Goal: Task Accomplishment & Management: Manage account settings

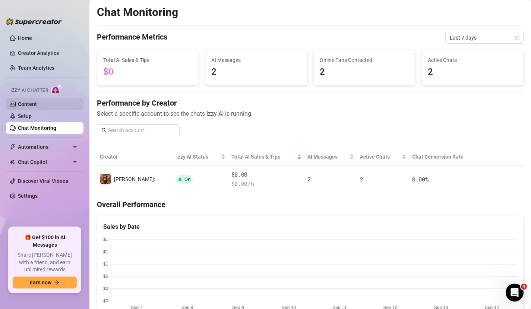
click at [37, 103] on link "Content" at bounding box center [27, 104] width 19 height 6
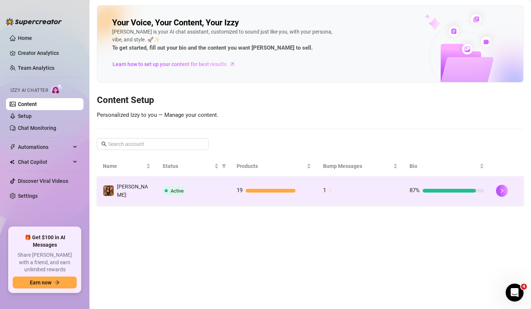
click at [220, 181] on td "Active" at bounding box center [194, 190] width 74 height 29
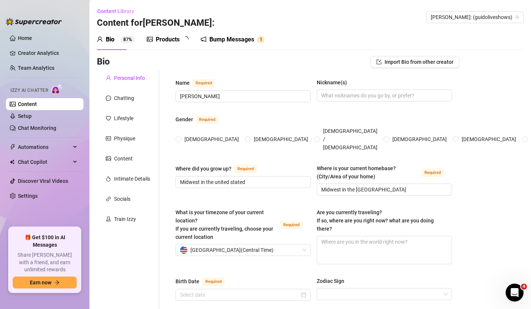
radio input "true"
type input "[DATE]"
click at [178, 41] on div "Products" at bounding box center [168, 39] width 24 height 9
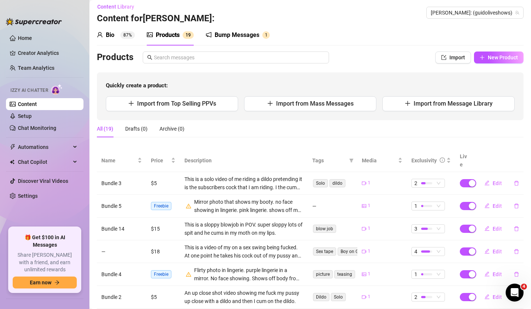
scroll to position [1, 0]
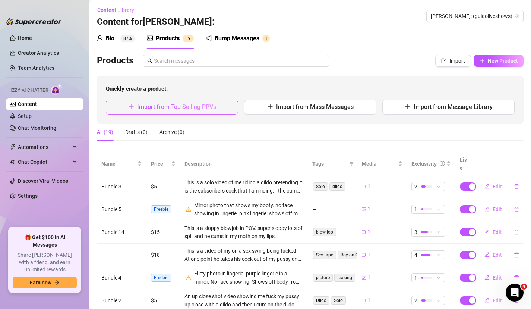
click at [210, 103] on span "Import from Top Selling PPVs" at bounding box center [176, 106] width 79 height 7
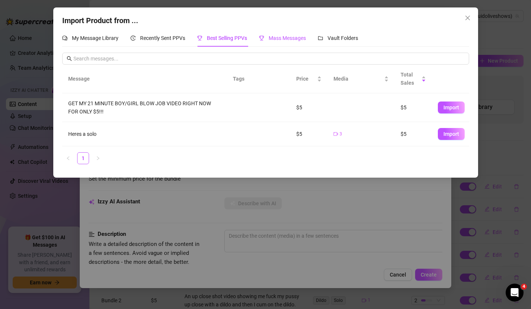
click at [281, 38] on span "Mass Messages" at bounding box center [287, 38] width 37 height 6
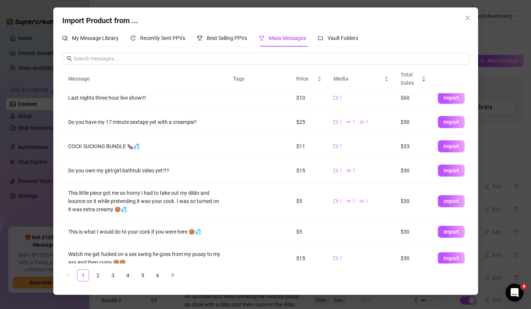
scroll to position [115, 0]
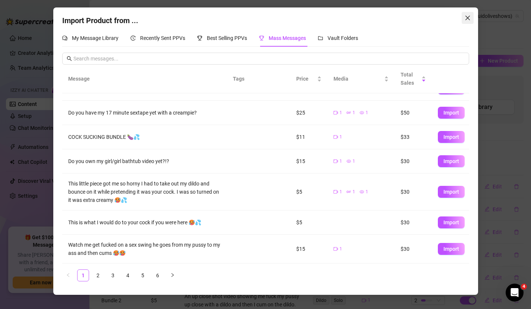
click at [465, 17] on icon "close" at bounding box center [468, 18] width 6 height 6
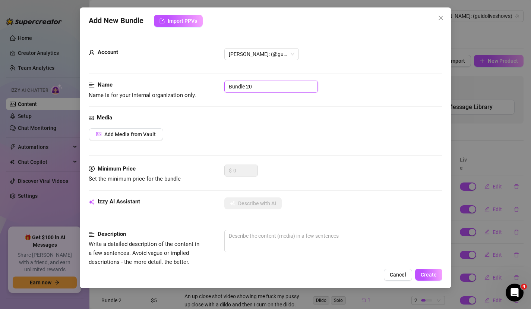
click at [261, 83] on input "Bundle 20" at bounding box center [271, 87] width 94 height 12
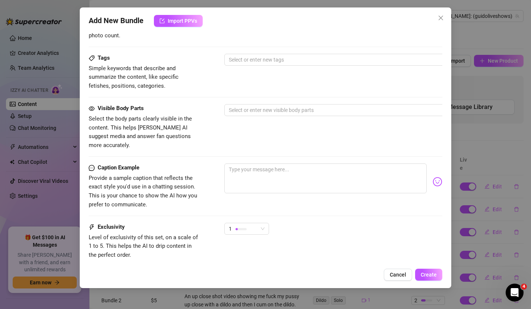
scroll to position [286, 0]
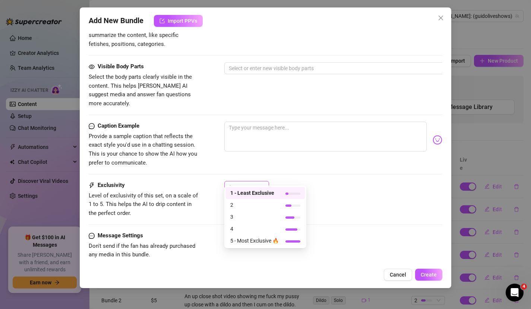
click at [236, 183] on div at bounding box center [241, 186] width 11 height 7
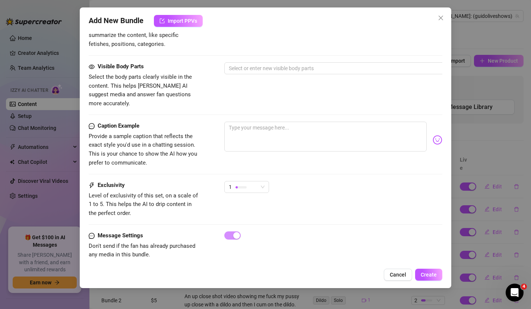
click at [200, 168] on div "Caption Example Provide a sample caption that reflects the exact style you'd us…" at bounding box center [266, 151] width 354 height 59
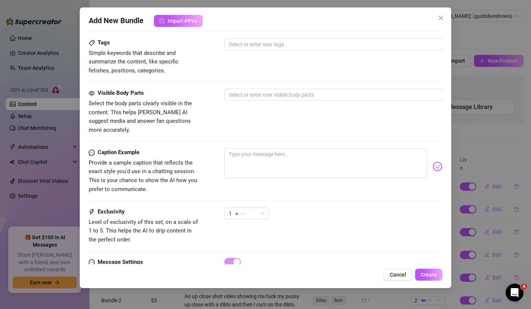
scroll to position [256, 0]
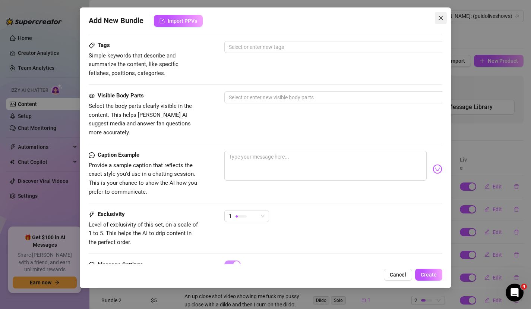
click at [443, 18] on icon "close" at bounding box center [441, 18] width 6 height 6
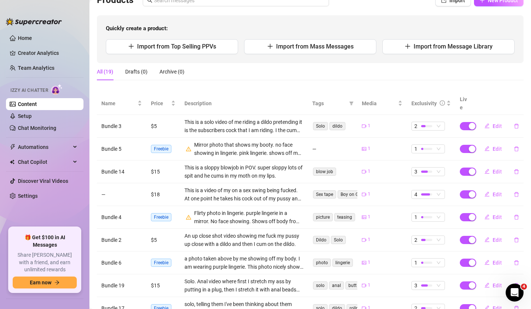
scroll to position [71, 0]
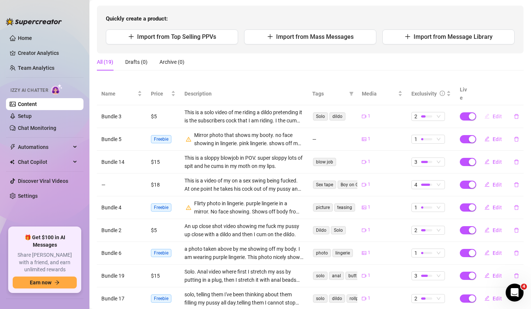
click at [492, 110] on button "Edit" at bounding box center [493, 116] width 29 height 12
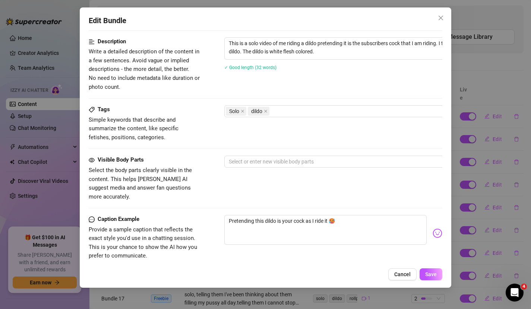
scroll to position [300, 0]
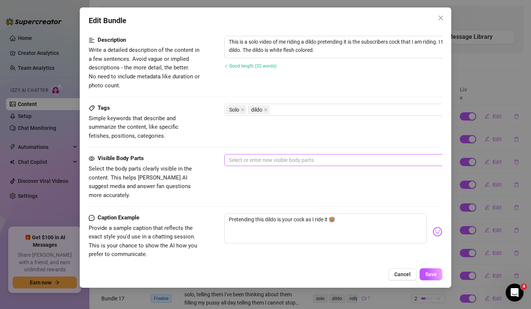
click at [249, 159] on div at bounding box center [351, 160] width 250 height 10
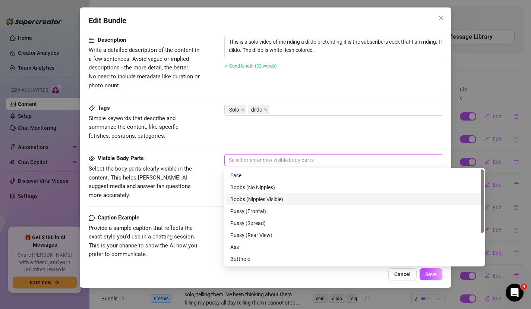
click at [287, 196] on div "Boobs (Nipples Visible)" at bounding box center [354, 199] width 249 height 8
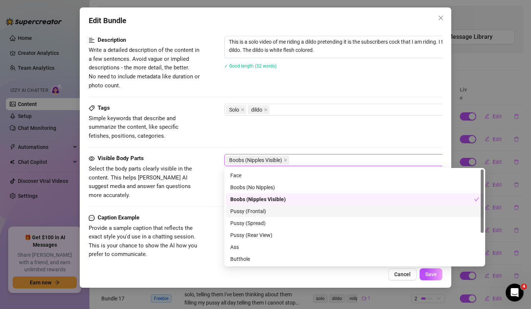
click at [280, 215] on div "Pussy (Frontal)" at bounding box center [355, 211] width 258 height 12
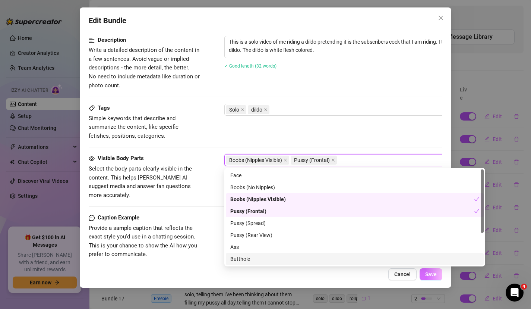
click at [431, 276] on span "Save" at bounding box center [431, 274] width 12 height 6
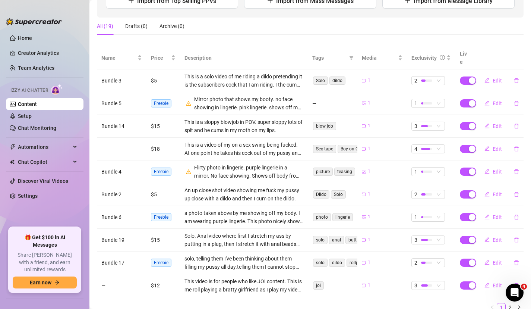
scroll to position [112, 0]
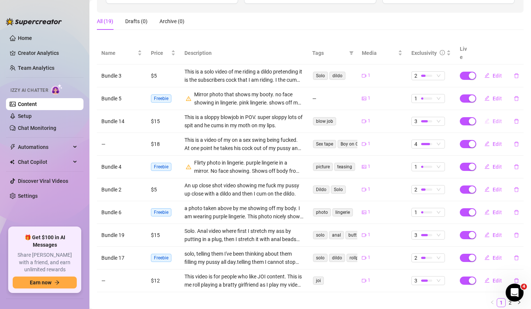
click at [493, 118] on span "Edit" at bounding box center [497, 121] width 9 height 6
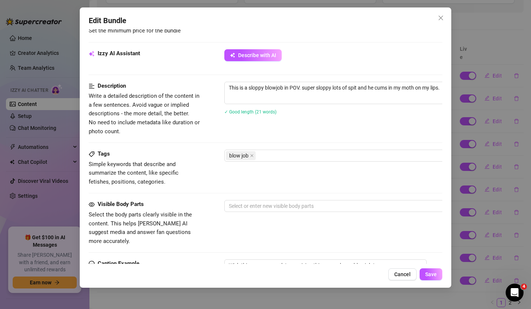
scroll to position [256, 0]
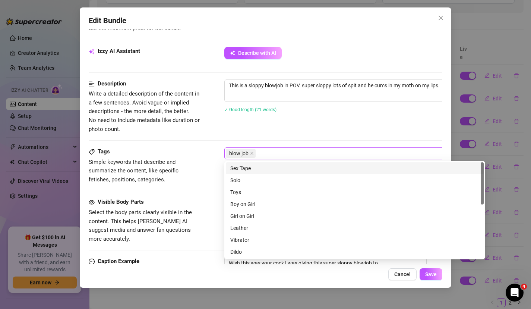
click at [273, 156] on div "blow job" at bounding box center [351, 153] width 250 height 10
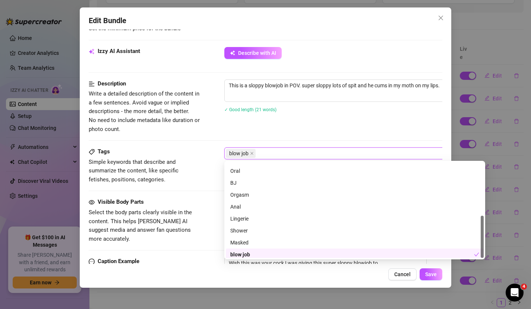
scroll to position [119, 0]
click at [179, 173] on span "Simple keywords that describe and summarize the content, like specific fetishes…" at bounding box center [134, 170] width 90 height 24
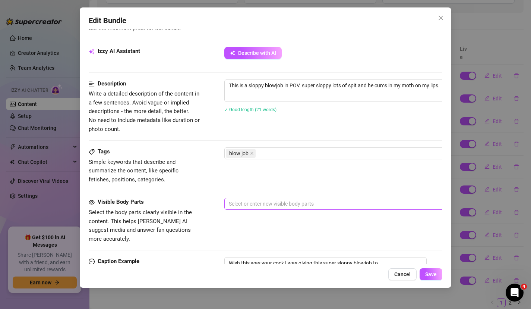
click at [230, 198] on form "Account [PERSON_NAME]: (@guidoliveshows) Name Name is for your internal organiz…" at bounding box center [266, 95] width 354 height 626
click at [233, 203] on div at bounding box center [351, 203] width 250 height 10
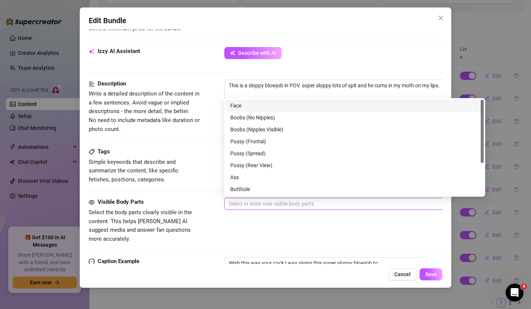
click at [243, 107] on div "Face" at bounding box center [354, 105] width 249 height 8
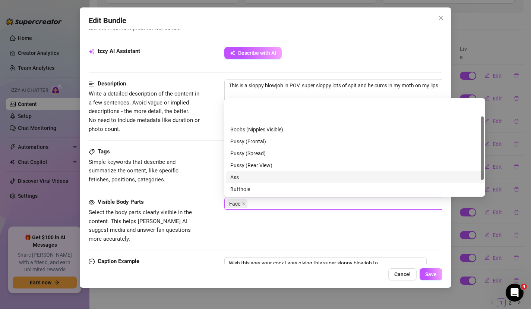
scroll to position [48, 0]
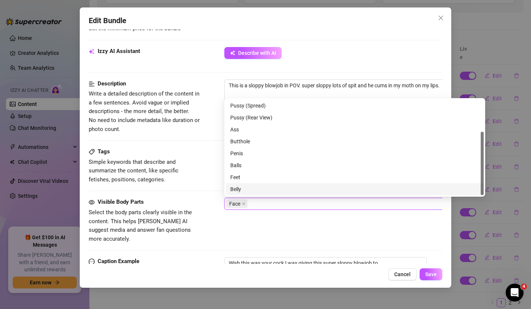
click at [234, 229] on div "Visible Body Parts Select the body parts clearly visible in the content. This h…" at bounding box center [266, 220] width 354 height 45
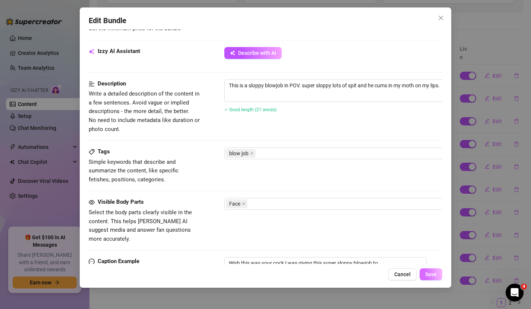
click at [425, 274] on span "Save" at bounding box center [431, 274] width 12 height 6
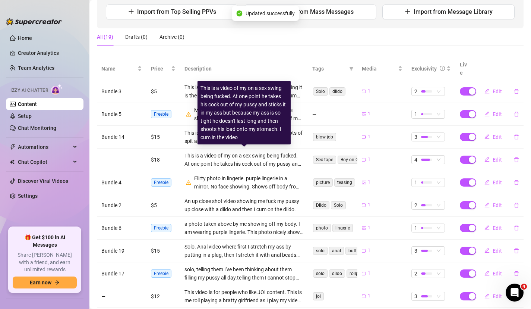
scroll to position [104, 0]
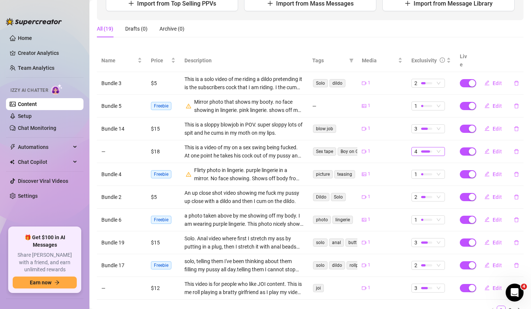
click at [442, 147] on span "4" at bounding box center [429, 151] width 28 height 8
click at [493, 148] on span "Edit" at bounding box center [497, 151] width 9 height 6
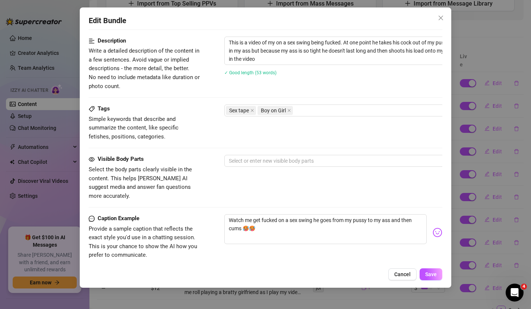
scroll to position [300, 0]
click at [299, 161] on div at bounding box center [351, 160] width 250 height 10
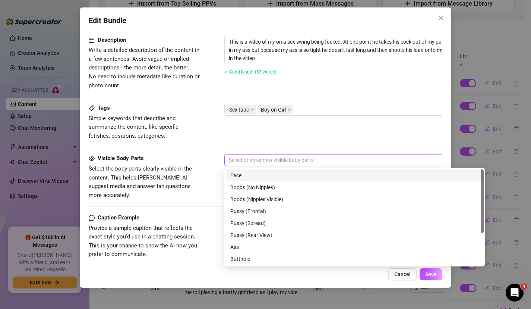
click at [292, 171] on div "Face" at bounding box center [354, 175] width 249 height 8
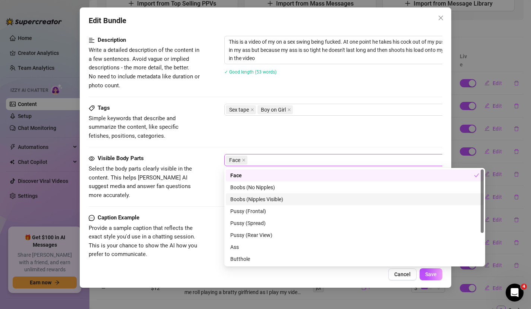
click at [293, 198] on div "Boobs (Nipples Visible)" at bounding box center [354, 199] width 249 height 8
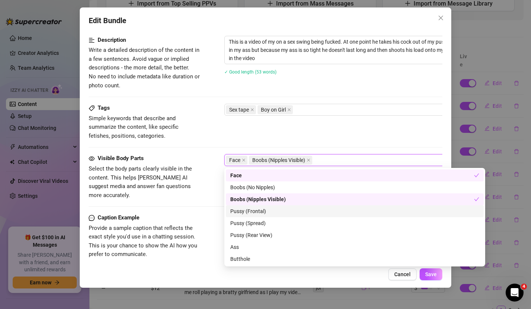
click at [290, 211] on div "Pussy (Frontal)" at bounding box center [354, 211] width 249 height 8
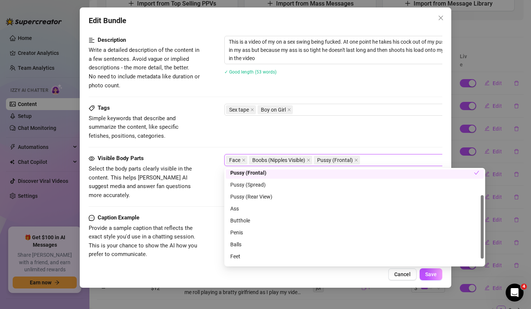
scroll to position [48, 0]
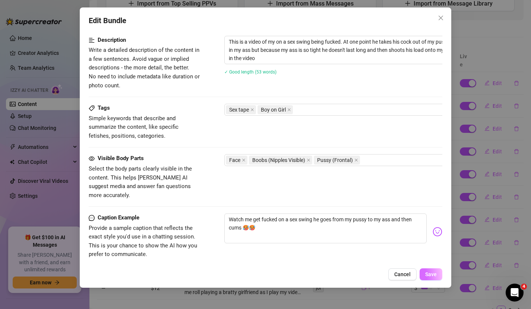
click at [435, 269] on button "Save" at bounding box center [431, 274] width 23 height 12
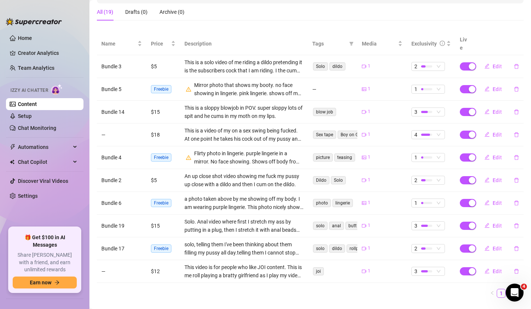
scroll to position [130, 0]
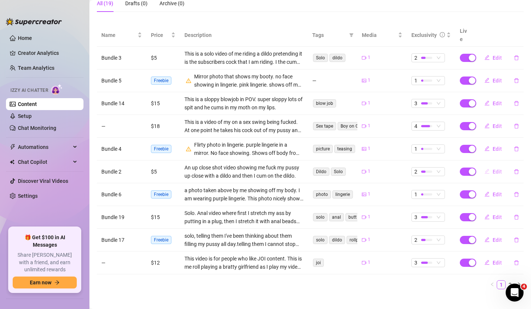
click at [491, 166] on button "Edit" at bounding box center [493, 172] width 29 height 12
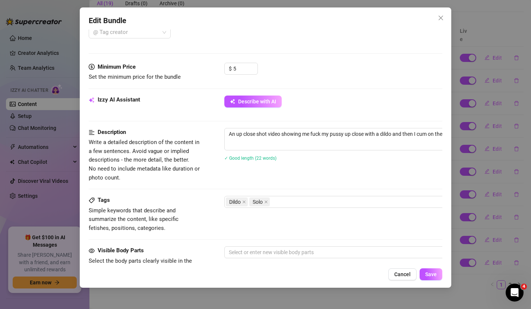
scroll to position [209, 0]
click at [251, 250] on div at bounding box center [351, 251] width 250 height 10
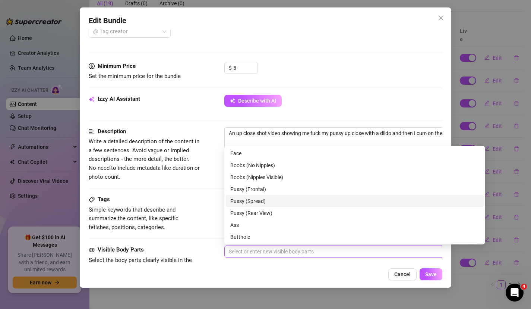
click at [278, 201] on div "Pussy (Spread)" at bounding box center [354, 201] width 249 height 8
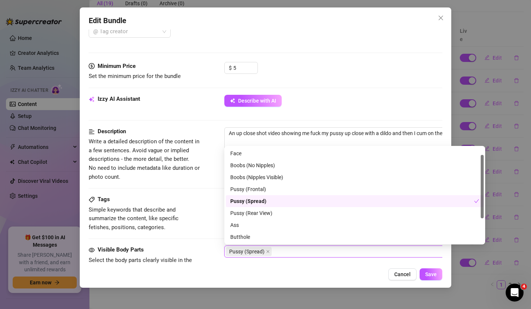
scroll to position [48, 0]
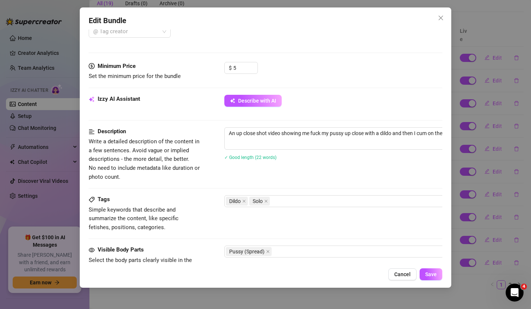
click at [292, 269] on div "Cancel Save" at bounding box center [266, 274] width 354 height 12
click at [430, 272] on span "Save" at bounding box center [431, 274] width 12 height 6
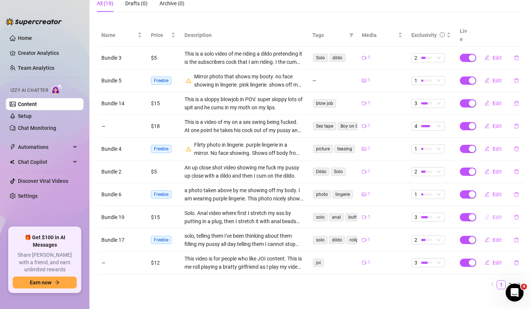
click at [494, 214] on span "Edit" at bounding box center [497, 217] width 9 height 6
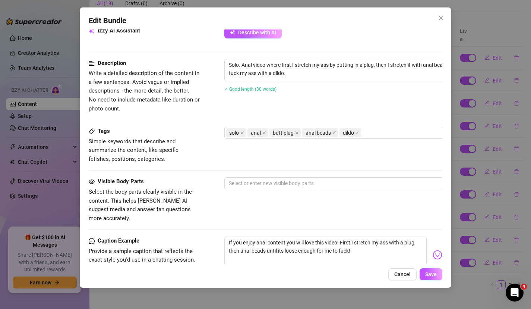
scroll to position [276, 1]
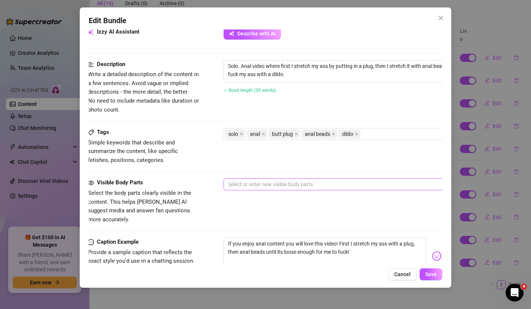
click at [262, 179] on div "Select or enter new visible body parts" at bounding box center [354, 184] width 261 height 12
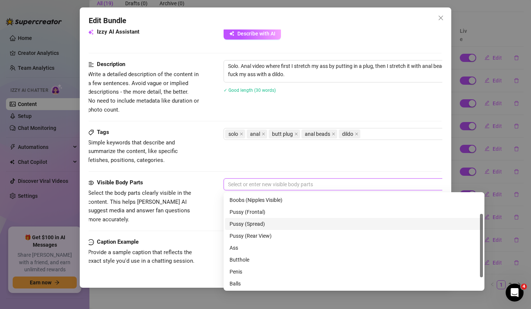
scroll to position [48, 0]
click at [253, 227] on div "Ass" at bounding box center [354, 223] width 249 height 8
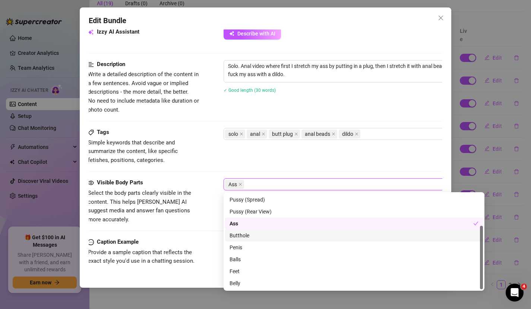
click at [252, 236] on div "Butthole" at bounding box center [354, 235] width 249 height 8
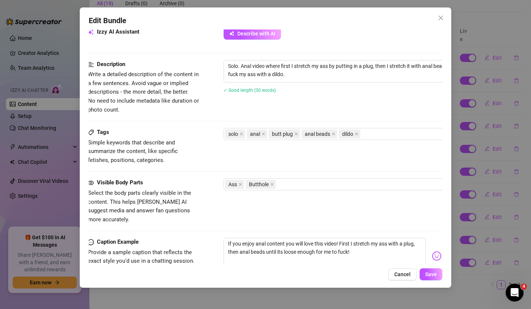
click at [341, 163] on div "Tags Simple keywords that describe and summarize the content, like specific fet…" at bounding box center [265, 146] width 354 height 37
click at [426, 273] on span "Save" at bounding box center [431, 274] width 12 height 6
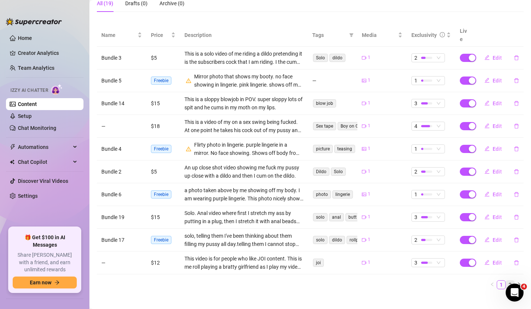
click at [508, 280] on link "2" at bounding box center [510, 284] width 8 height 8
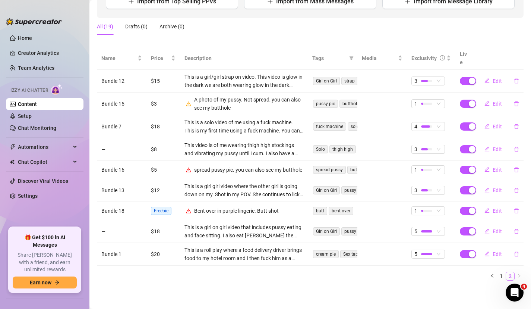
scroll to position [98, 0]
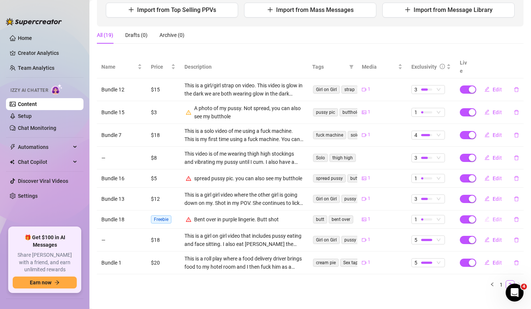
click at [496, 216] on span "Edit" at bounding box center [497, 219] width 9 height 6
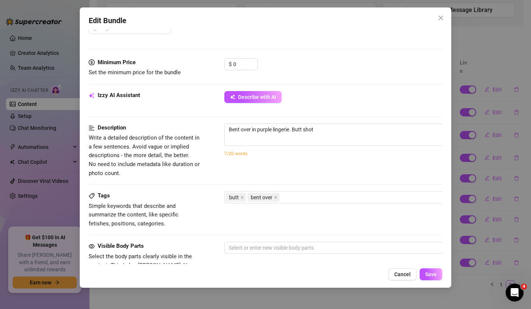
scroll to position [280, 0]
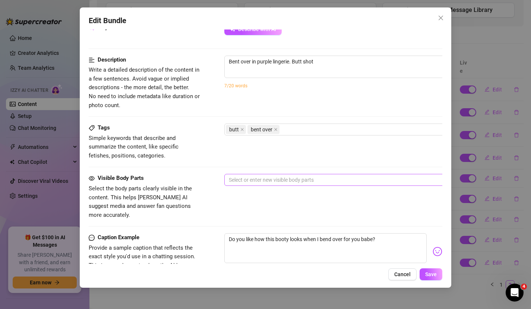
click at [248, 177] on div at bounding box center [351, 179] width 250 height 10
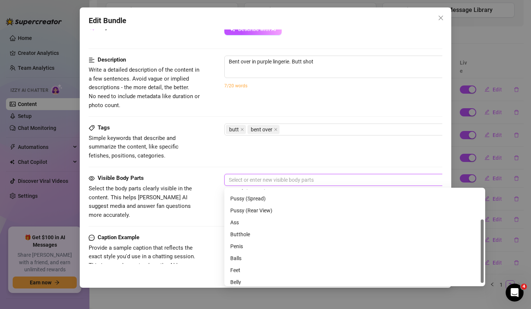
scroll to position [48, 0]
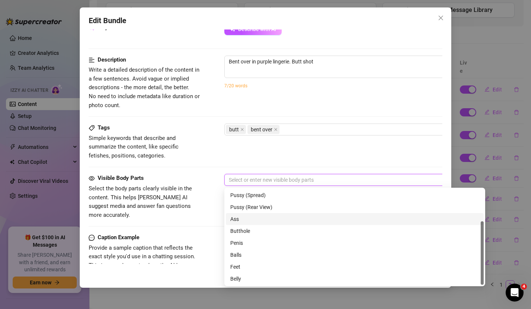
click at [247, 223] on div "Ass" at bounding box center [354, 219] width 249 height 8
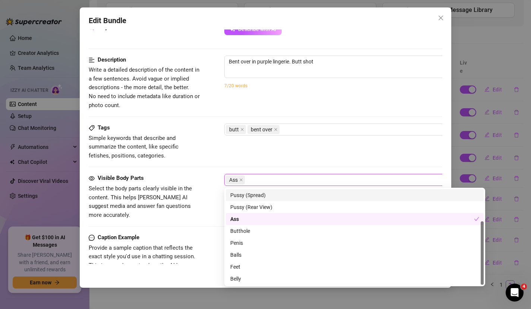
click at [382, 160] on div "Tags Simple keywords that describe and summarize the content, like specific fet…" at bounding box center [266, 148] width 354 height 50
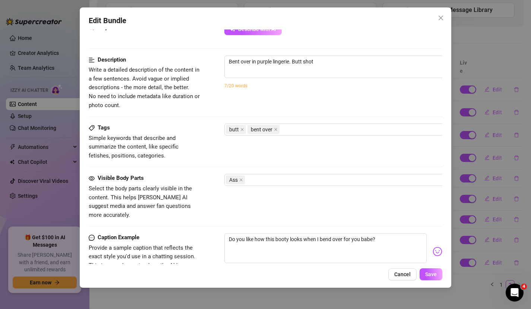
click at [435, 265] on div "Edit Bundle Account [PERSON_NAME]: (@guidoliveshows) Name Name is for your inte…" at bounding box center [266, 147] width 372 height 280
click at [435, 270] on button "Save" at bounding box center [431, 274] width 23 height 12
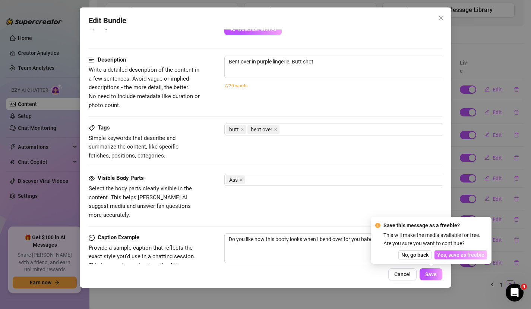
click at [454, 254] on span "Yes, save as freebie" at bounding box center [460, 255] width 47 height 6
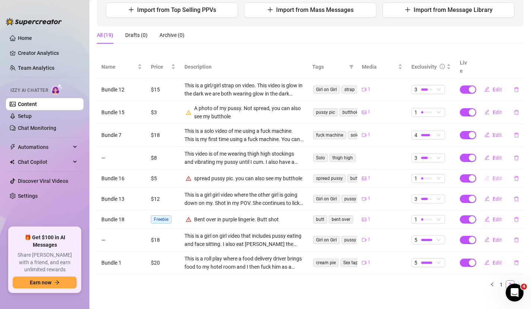
click at [493, 175] on span "Edit" at bounding box center [497, 178] width 9 height 6
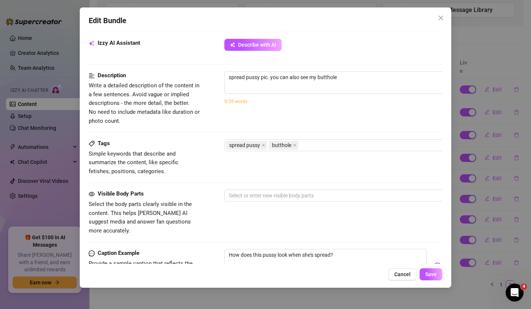
scroll to position [392, 0]
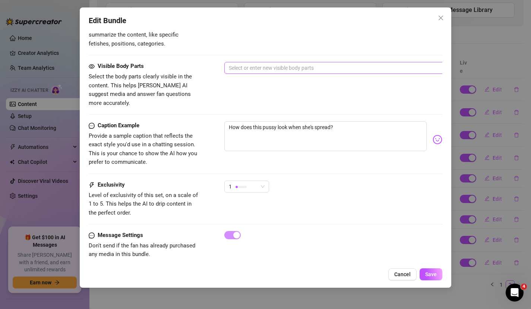
click at [271, 67] on div at bounding box center [351, 68] width 250 height 10
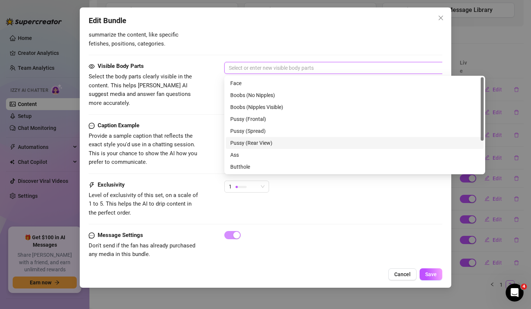
scroll to position [48, 0]
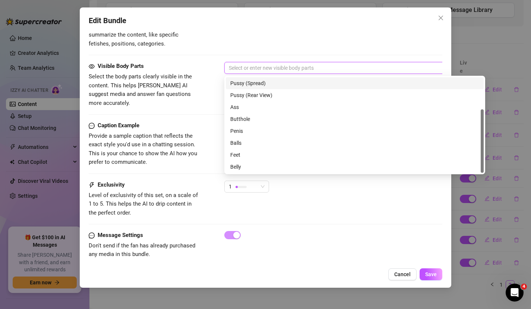
click at [265, 85] on div "Pussy (Spread)" at bounding box center [354, 83] width 249 height 8
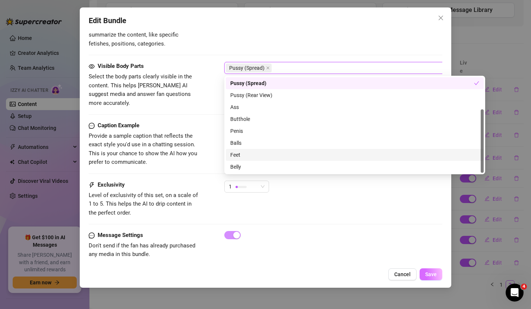
click at [431, 273] on span "Save" at bounding box center [431, 274] width 12 height 6
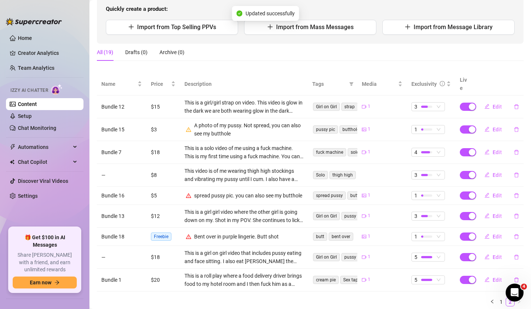
scroll to position [80, 0]
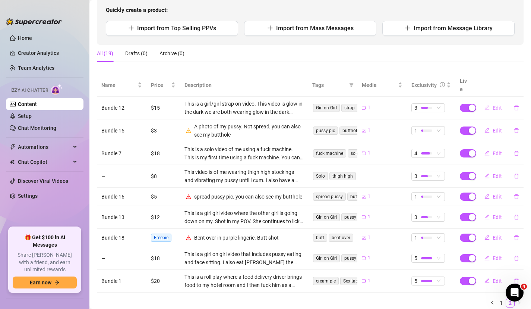
click at [490, 105] on icon "edit" at bounding box center [487, 107] width 5 height 5
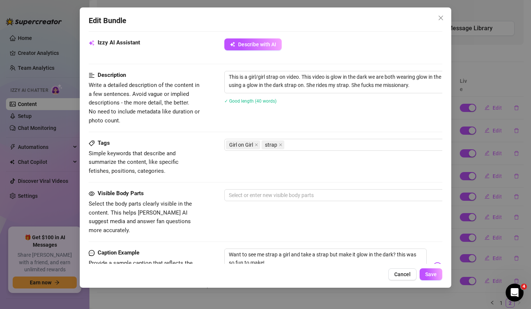
scroll to position [269, 0]
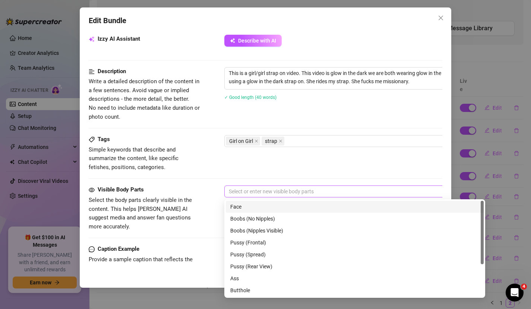
click at [303, 193] on div at bounding box center [351, 191] width 250 height 10
click at [299, 206] on div "Face" at bounding box center [354, 206] width 249 height 8
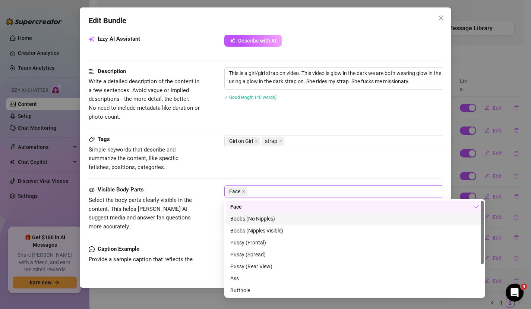
click at [297, 217] on div "Boobs (No Nipples)" at bounding box center [354, 218] width 249 height 8
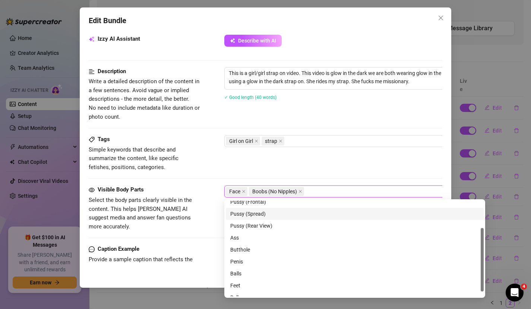
scroll to position [30, 0]
click at [292, 213] on div "Pussy (Frontal)" at bounding box center [354, 212] width 249 height 8
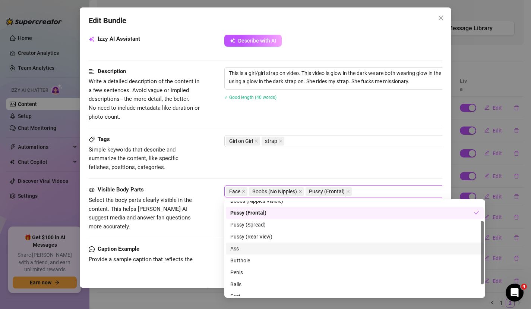
scroll to position [48, 0]
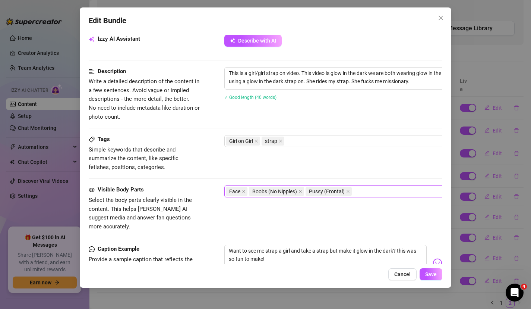
click at [337, 163] on div "Tags Simple keywords that describe and summarize the content, like specific fet…" at bounding box center [266, 153] width 354 height 37
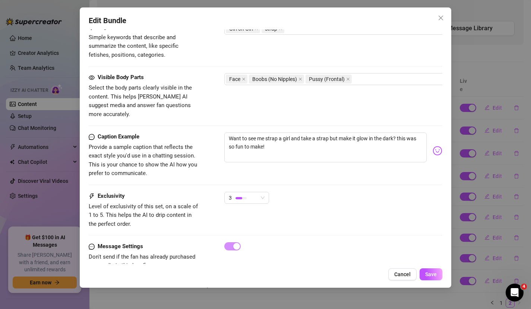
scroll to position [392, 0]
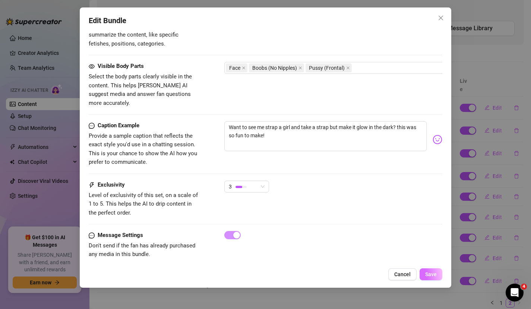
click at [427, 269] on button "Save" at bounding box center [431, 274] width 23 height 12
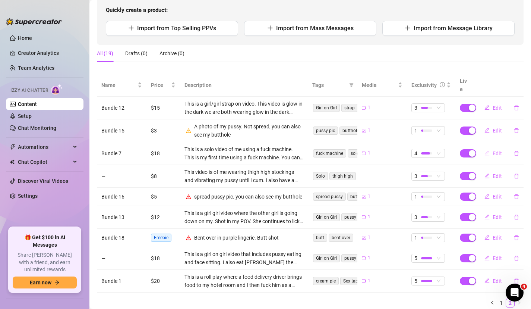
click at [498, 150] on span "Edit" at bounding box center [497, 153] width 9 height 6
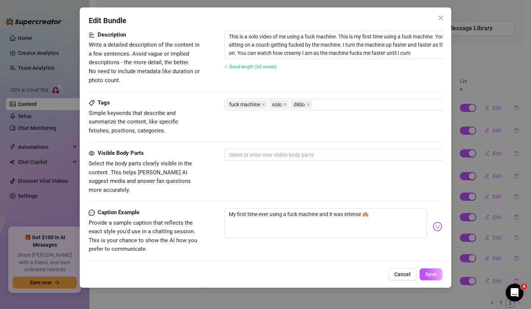
scroll to position [319, 0]
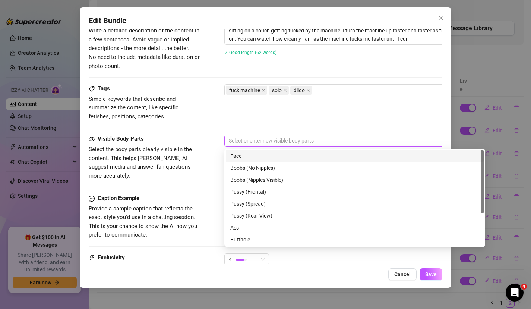
click at [276, 142] on div at bounding box center [351, 140] width 250 height 10
click at [274, 150] on div "Face" at bounding box center [355, 156] width 258 height 12
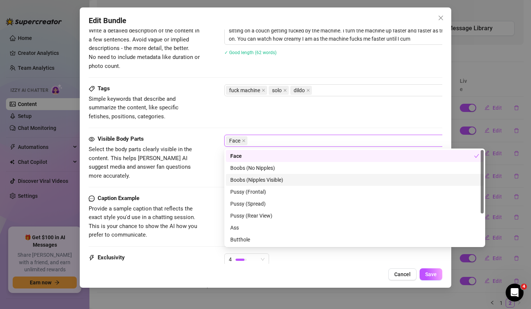
click at [275, 178] on div "Boobs (Nipples Visible)" at bounding box center [354, 180] width 249 height 8
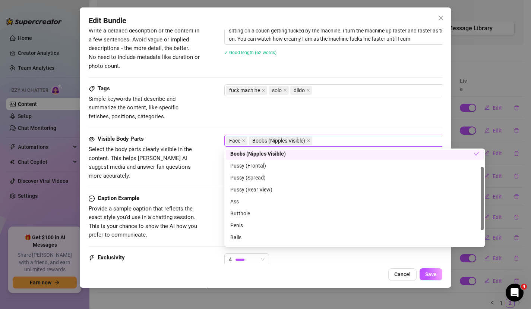
scroll to position [29, 0]
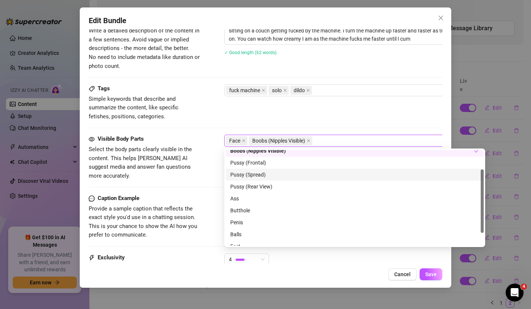
click at [273, 176] on div "Pussy (Spread)" at bounding box center [354, 174] width 249 height 8
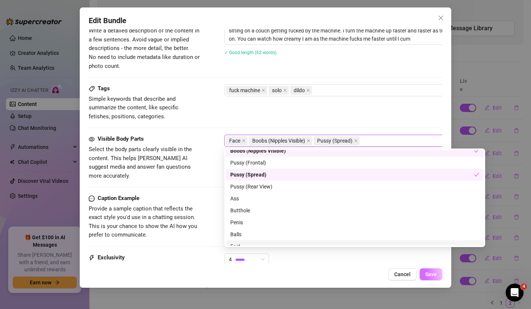
click at [432, 272] on span "Save" at bounding box center [431, 274] width 12 height 6
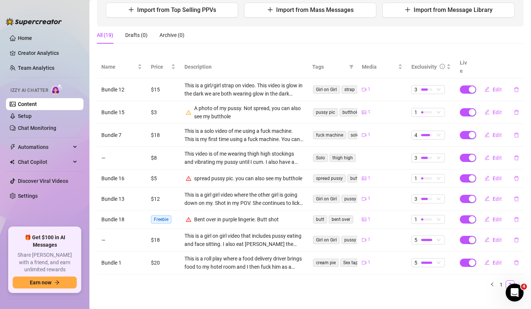
scroll to position [88, 0]
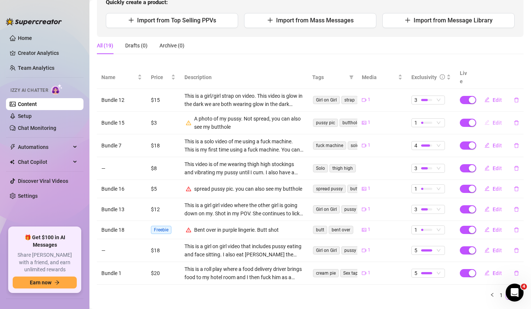
click at [493, 117] on button "Edit" at bounding box center [493, 123] width 29 height 12
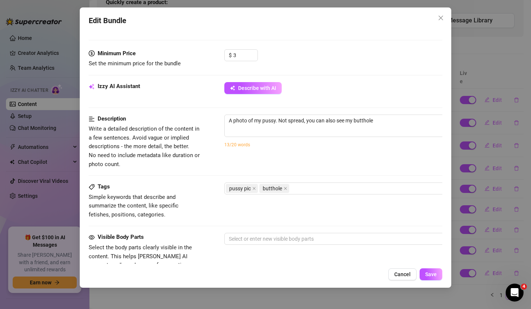
scroll to position [261, 0]
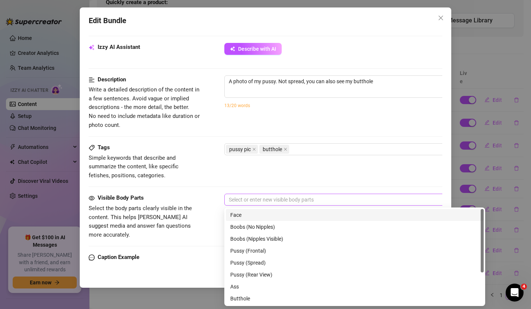
click at [347, 202] on div at bounding box center [351, 199] width 250 height 10
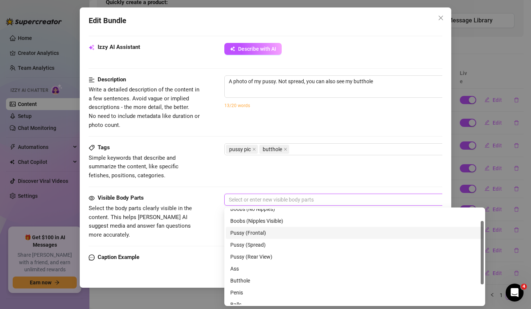
click at [296, 233] on div "Pussy (Frontal)" at bounding box center [354, 233] width 249 height 8
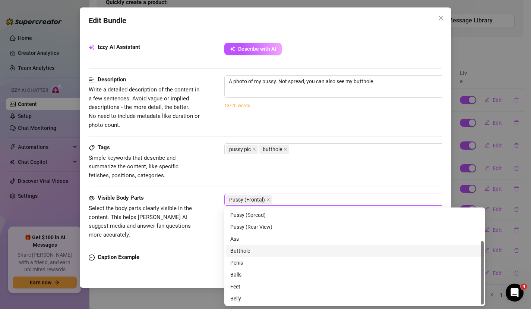
click at [273, 250] on div "Butthole" at bounding box center [354, 250] width 249 height 8
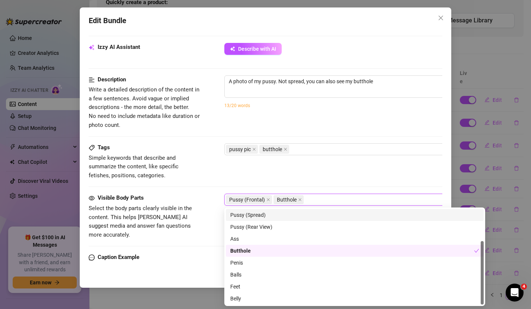
click at [324, 173] on div "Tags Simple keywords that describe and summarize the content, like specific fet…" at bounding box center [266, 161] width 354 height 37
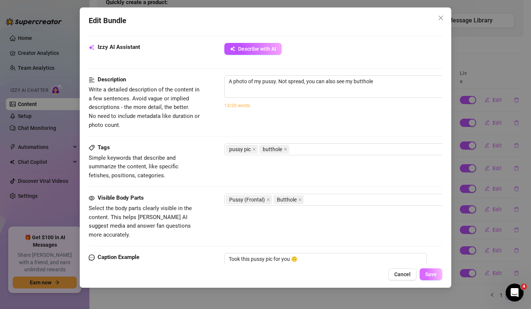
click at [427, 271] on span "Save" at bounding box center [431, 274] width 12 height 6
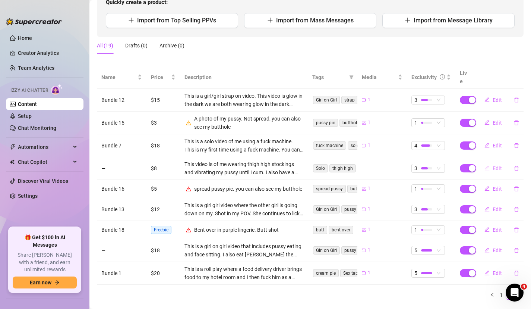
click at [490, 162] on button "Edit" at bounding box center [493, 168] width 29 height 12
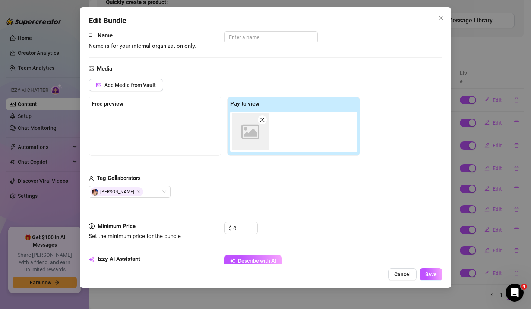
scroll to position [0, 0]
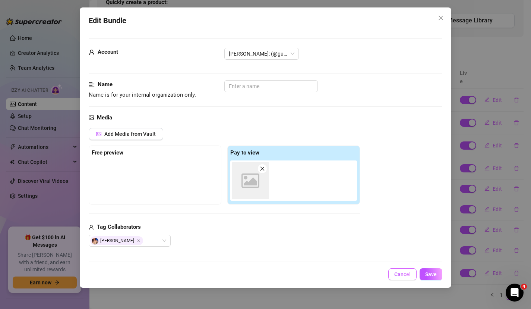
click at [396, 271] on span "Cancel" at bounding box center [402, 274] width 16 height 6
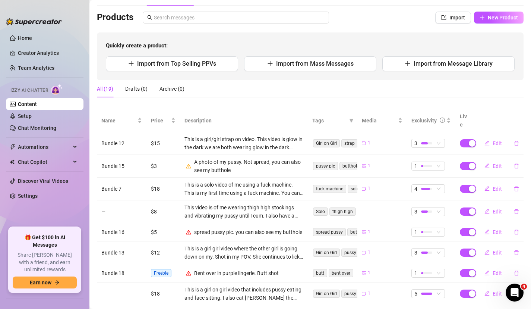
scroll to position [36, 0]
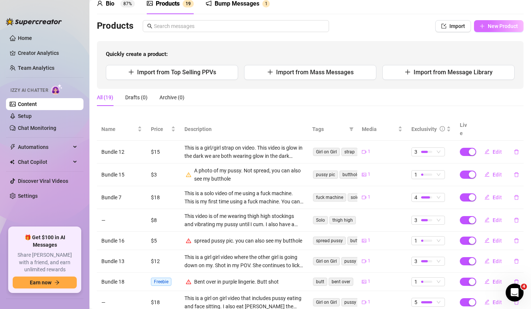
click at [491, 27] on span "New Product" at bounding box center [503, 26] width 30 height 6
type textarea "Type your message here..."
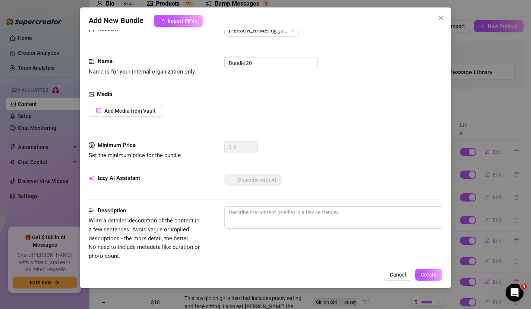
scroll to position [32, 0]
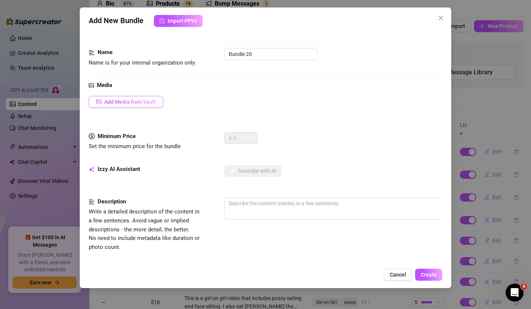
click at [144, 99] on span "Add Media from Vault" at bounding box center [129, 102] width 51 height 6
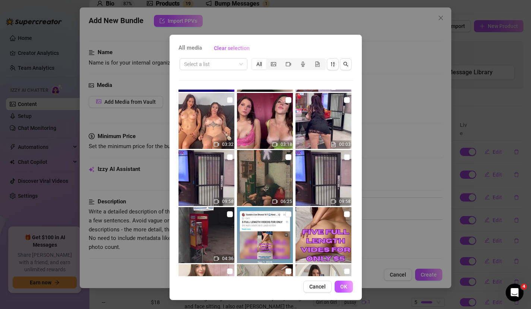
scroll to position [1073, 0]
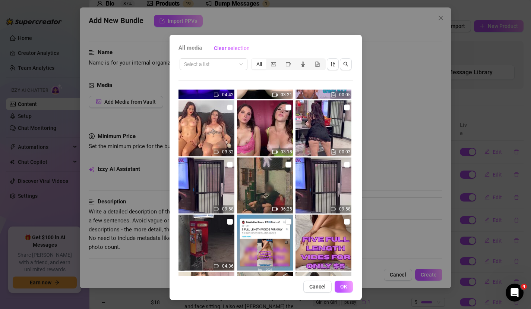
click at [212, 180] on img at bounding box center [207, 185] width 56 height 56
click at [230, 165] on input "checkbox" at bounding box center [230, 164] width 6 height 6
checkbox input "true"
click at [340, 283] on button "OK" at bounding box center [344, 286] width 18 height 12
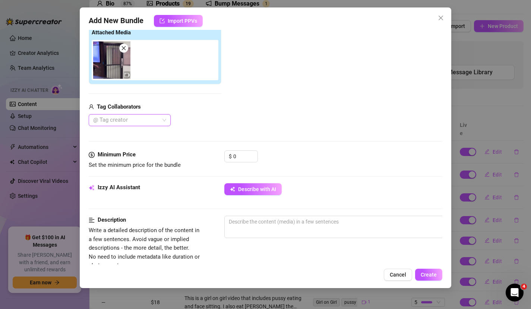
scroll to position [123, 0]
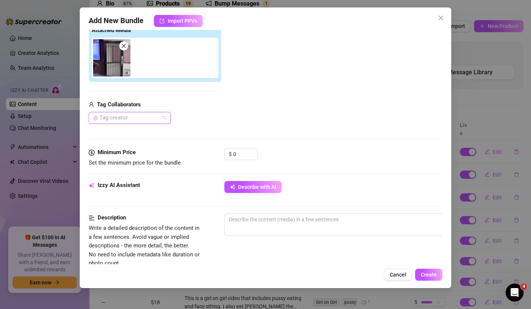
click at [142, 118] on div at bounding box center [125, 118] width 71 height 10
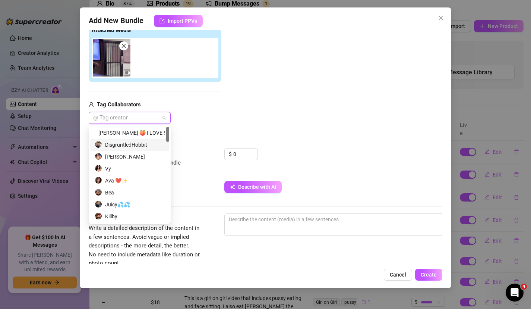
click at [133, 142] on div "DisgruntledHobbit" at bounding box center [130, 145] width 70 height 8
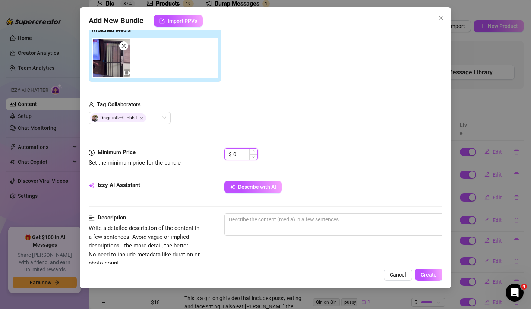
click at [241, 149] on input "0" at bounding box center [245, 153] width 24 height 11
click at [242, 152] on input "0" at bounding box center [245, 153] width 24 height 11
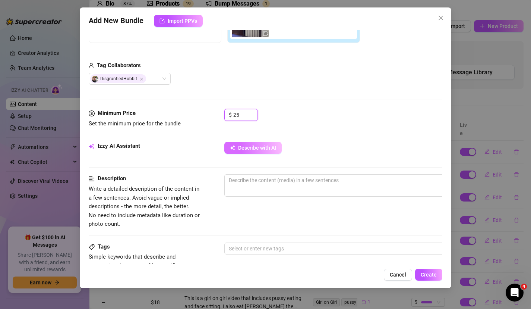
scroll to position [162, 0]
type input "25"
click at [252, 189] on span "0 / 1000" at bounding box center [354, 185] width 261 height 22
click at [243, 182] on textarea at bounding box center [355, 179] width 260 height 11
type textarea "T"
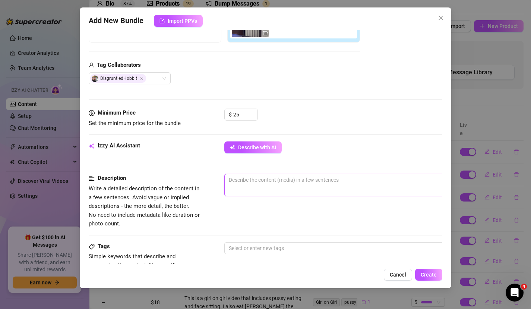
type textarea "T"
type textarea "Th"
type textarea "Thi"
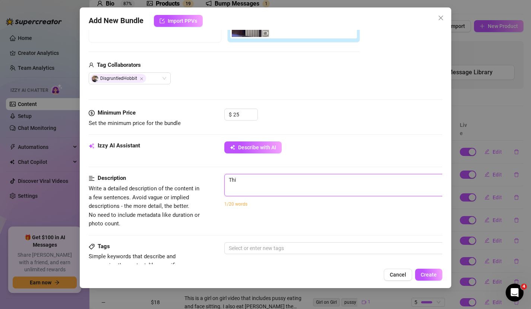
type textarea "This"
type textarea "This i"
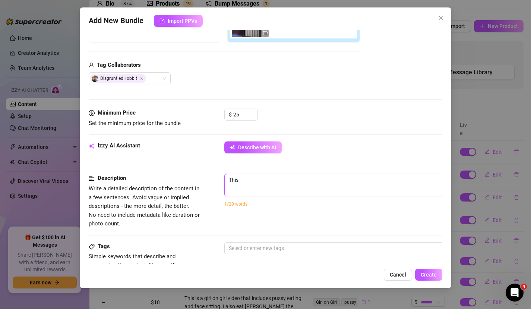
type textarea "This i"
type textarea "This is"
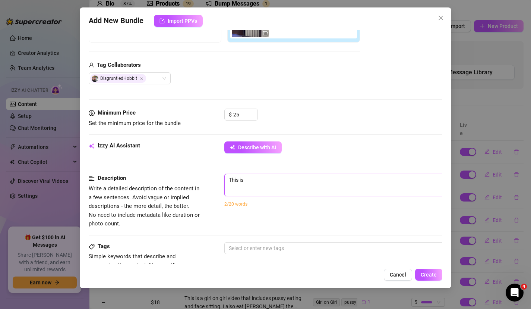
type textarea "This is a"
type textarea "This is a r"
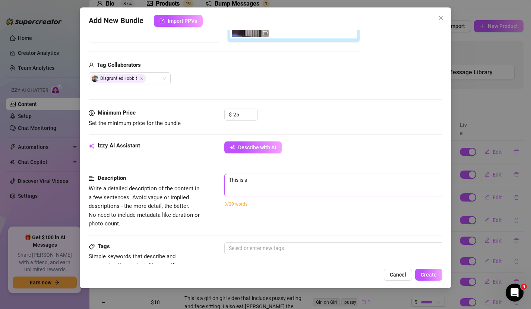
type textarea "This is a r"
type textarea "This is a ro"
type textarea "This is a rol"
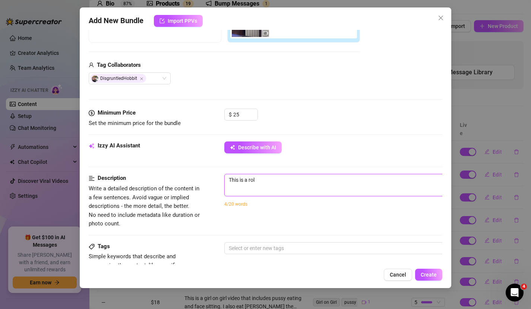
type textarea "This is a roll"
type textarea "This is a rollp"
type textarea "This is a rollpl"
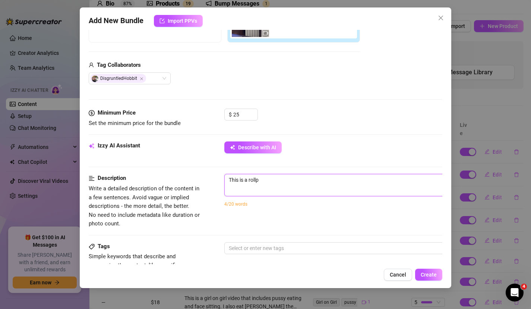
type textarea "This is a rollpl"
type textarea "This is a rollpla"
type textarea "This is a rollplay"
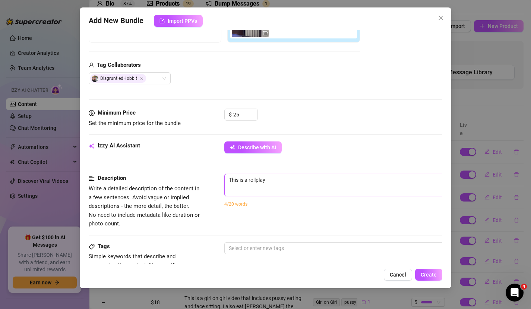
type textarea "This is a rollplay o"
type textarea "This is a rollplay of"
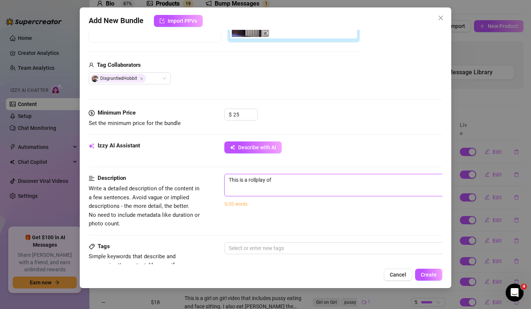
type textarea "This is a rollplay of"
type textarea "This is a rollplay o"
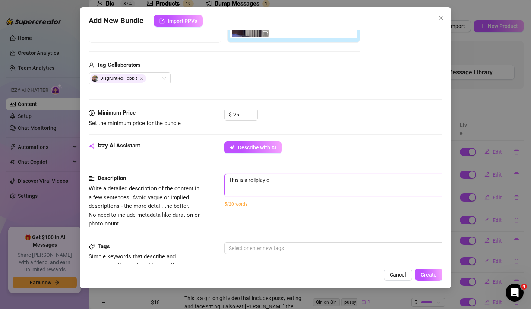
type textarea "This is a rollplay"
type textarea "This is a rollpla"
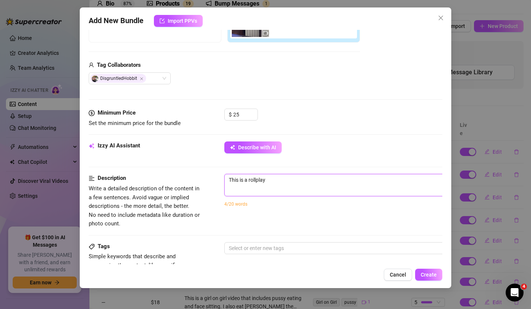
type textarea "This is a rollpla"
type textarea "This is a rollpl"
type textarea "This is a rollp"
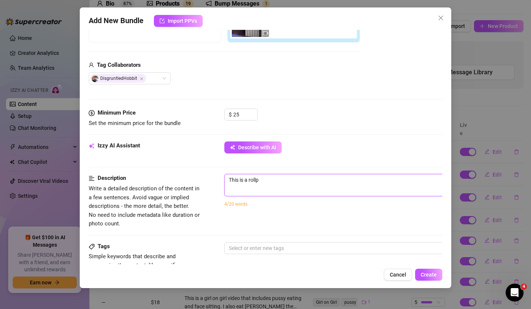
type textarea "This is a roll"
type textarea "This is a roll p"
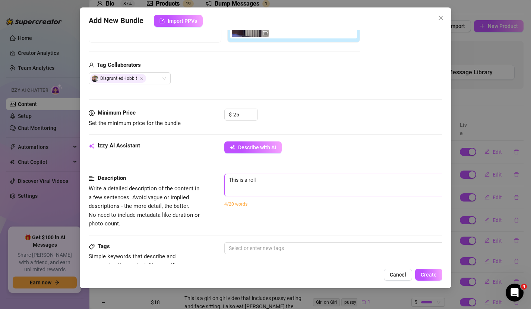
type textarea "This is a roll p"
type textarea "This is a roll pl"
type textarea "This is a roll pla"
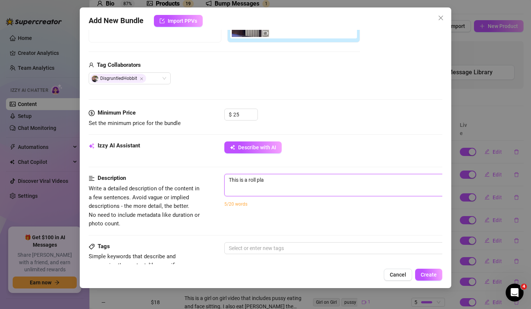
type textarea "This is a roll play"
type textarea "This is a roll play o"
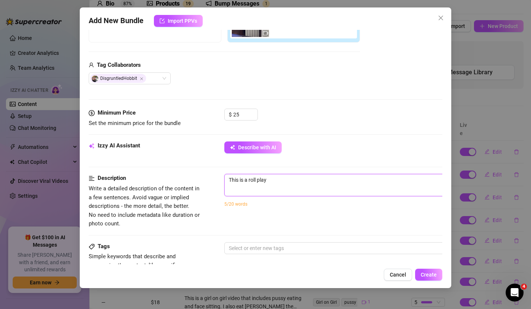
type textarea "This is a roll play o"
type textarea "This is a roll play of"
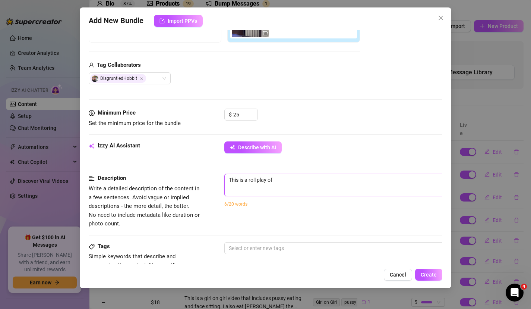
type textarea "This is a roll play of m"
type textarea "This is a roll play of me"
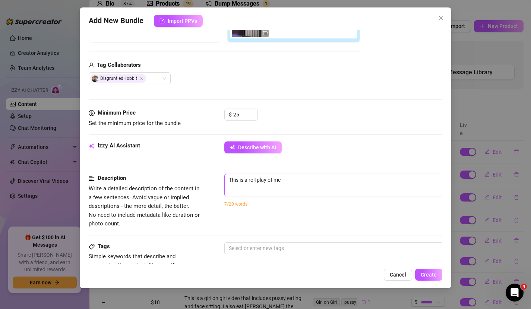
type textarea "This is a roll play of me"
click at [306, 173] on div "Izzy AI Assistant Describe with AI" at bounding box center [266, 157] width 354 height 32
click at [304, 182] on textarea "This is a roll play of me" at bounding box center [355, 179] width 260 height 11
type textarea "This is a roll play of me i"
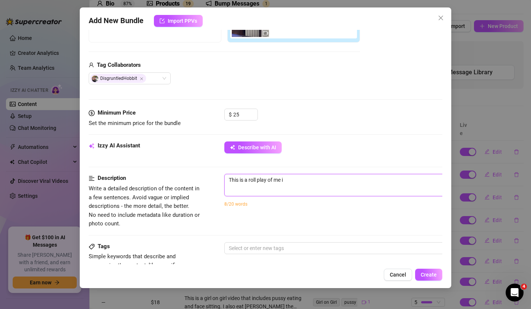
type textarea "This is a roll play of me in"
type textarea "This is a roll play of me in g"
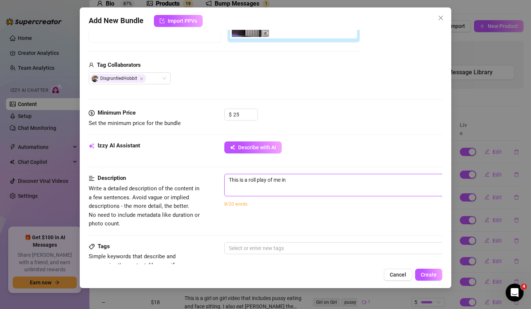
type textarea "This is a roll play of me in g"
type textarea "This is a roll play of me in"
type textarea "This is a roll play of me in a"
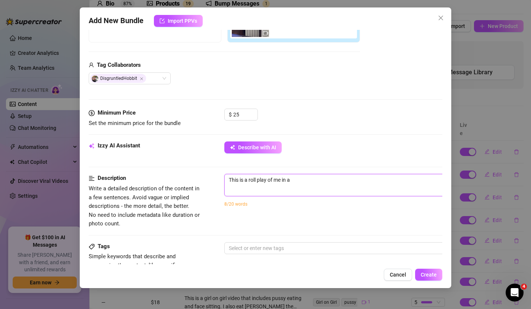
type textarea "This is a roll play of me in a"
type textarea "This is a roll play of me in a g"
type textarea "This is a roll play of me in a gr"
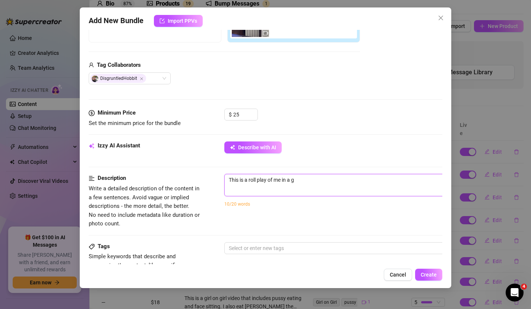
type textarea "This is a roll play of me in a gr"
type textarea "This is a roll play of me in a gro"
type textarea "This is a roll play of me in a groc"
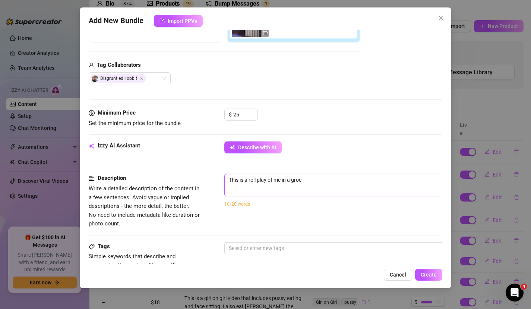
type textarea "This is a roll play of me in a [PERSON_NAME]"
type textarea "This is a roll play of me in a grocer"
type textarea "This is a roll play of me in a grocery"
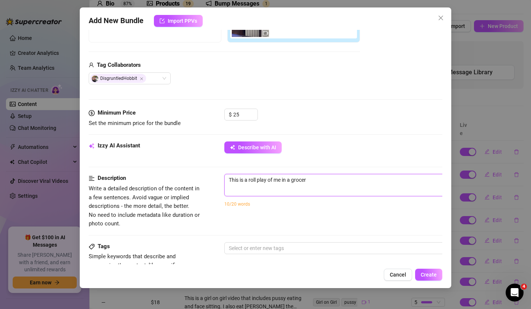
type textarea "This is a roll play of me in a grocery"
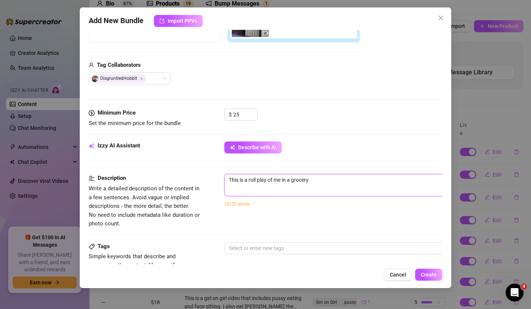
type textarea "This is a roll play of me in a grocer"
type textarea "This is a roll play of me in a [PERSON_NAME]"
type textarea "This is a roll play of me in a groc"
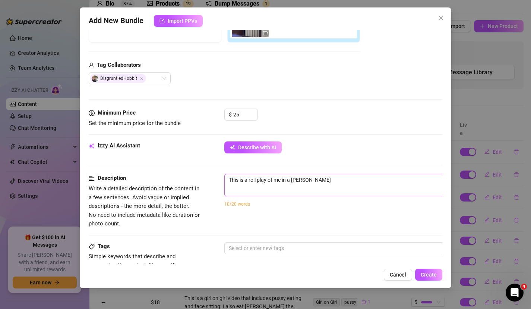
type textarea "This is a roll play of me in a groc"
type textarea "This is a roll play of me in a grocr"
type textarea "This is a roll play of me in a grocry"
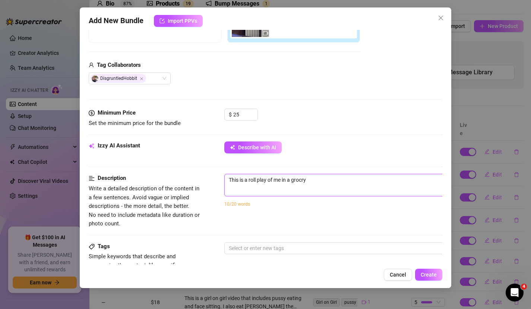
type textarea "This is a roll play of me in a grocry"
type textarea "This is a roll play of me in a grocery"
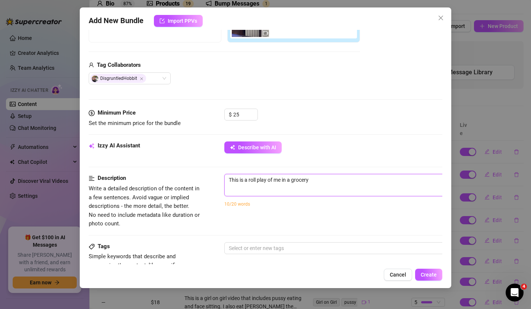
type textarea "This is a roll play of me in a grocery"
type textarea "This is a roll play of me in a grocery s"
type textarea "This is a roll play of me in a grocery st"
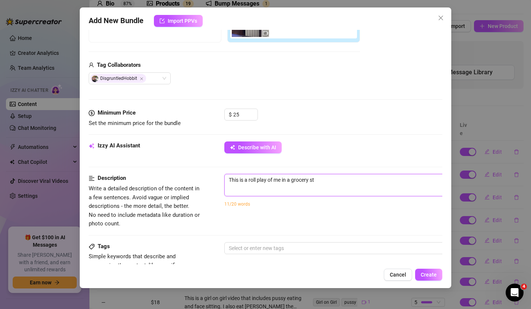
type textarea "This is a roll play of me in a grocery sto"
type textarea "This is a roll play of me in a grocery stor"
type textarea "This is a roll play of me in a grocery store"
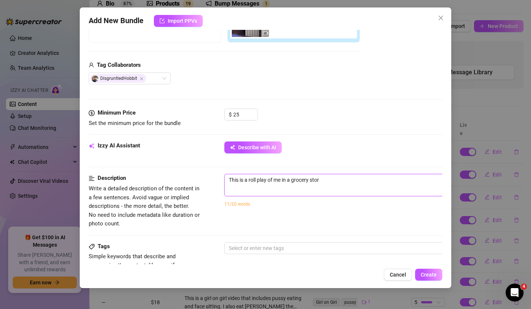
type textarea "This is a roll play of me in a grocery store"
type textarea "This is a roll play of me in a grocery store n"
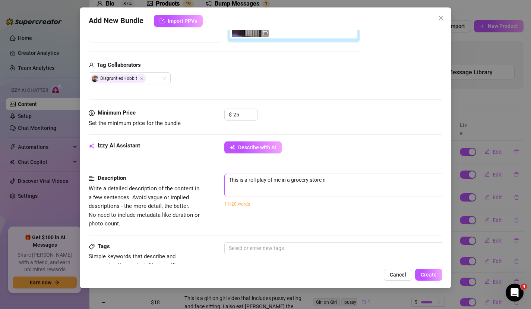
type textarea "This is a roll play of me in a grocery store nd"
type textarea "This is a roll play of me in a grocery store nd I"
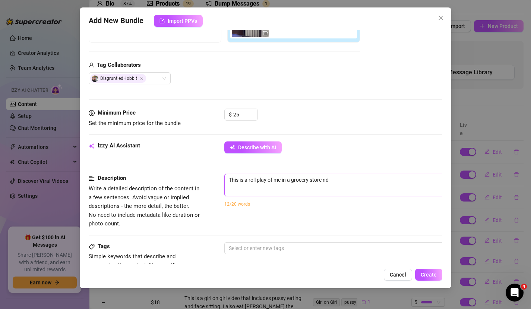
type textarea "This is a roll play of me in a grocery store nd I"
type textarea "This is a roll play of me in a grocery store nd"
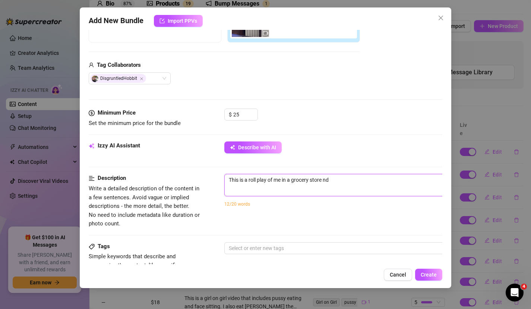
type textarea "This is a roll play of me in a grocery store n"
type textarea "This is a roll play of me in a grocery store"
type textarea "This is a roll play of me in a grocery store a"
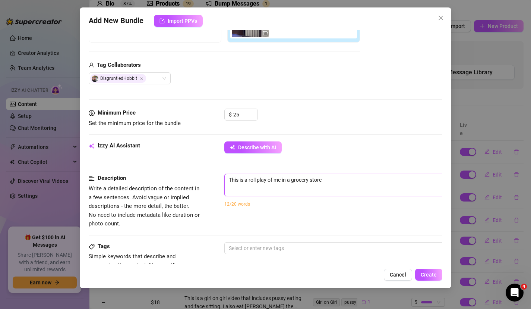
type textarea "This is a roll play of me in a grocery store a"
type textarea "This is a roll play of me in a grocery store an"
type textarea "This is a roll play of me in a grocery store and"
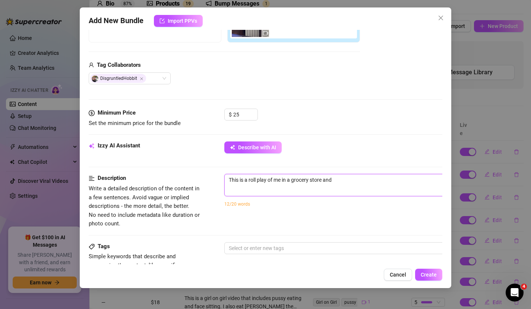
type textarea "This is a roll play of me in a grocery store and z"
type textarea "This is a roll play of me in a grocery store and zi"
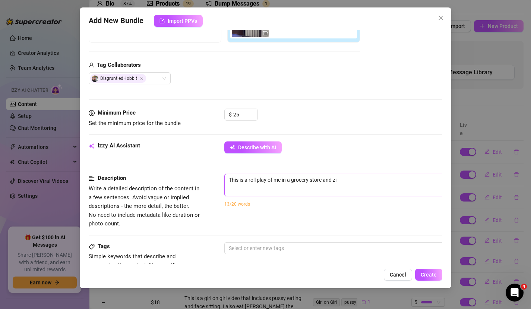
type textarea "This is a roll play of me in a grocery store and zi"
type textarea "This is a roll play of me in a grocery store and zi d"
type textarea "This is a roll play of me in a grocery store and zi do"
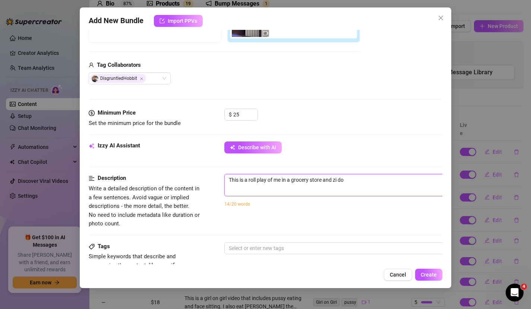
type textarea "This is a roll play of me in a grocery store and zi don"
type textarea "This is a roll play of me in a grocery store and zi do"
type textarea "This is a roll play of me in a grocery store and zi d"
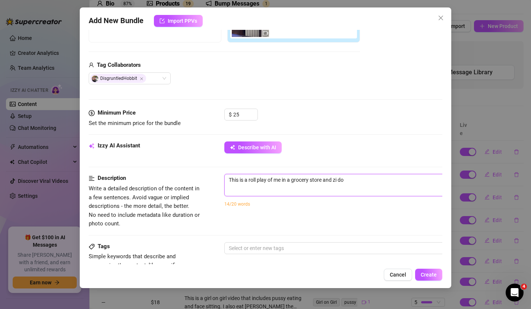
type textarea "This is a roll play of me in a grocery store and zi d"
type textarea "This is a roll play of me in a grocery store and zi"
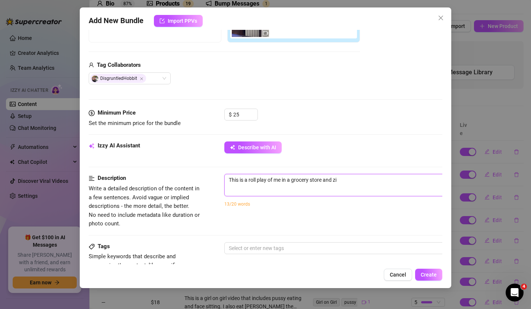
type textarea "This is a roll play of me in a grocery store and z"
type textarea "This is a roll play of me in a grocery store and"
type textarea "This is a roll play of me in a grocery store and I"
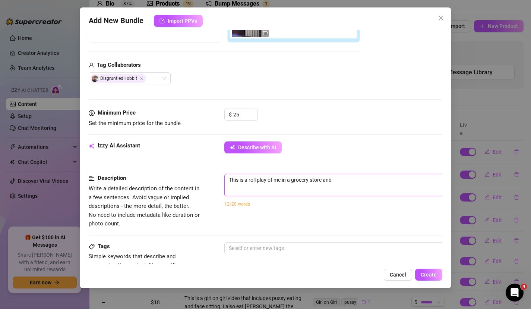
type textarea "This is a roll play of me in a grocery store and I"
type textarea "This is a roll play of me in a grocery store and I d"
type textarea "This is a roll play of me in a grocery store and I do"
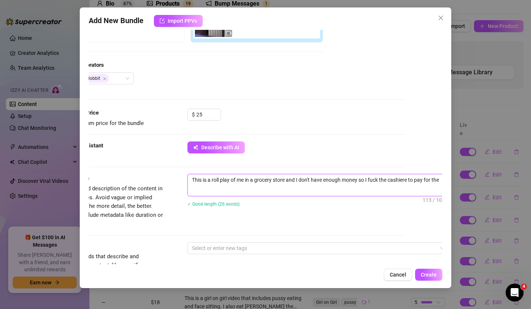
scroll to position [162, 38]
click at [255, 186] on textarea "This is a roll play of me in a grocery store and I don't have enough money so I…" at bounding box center [317, 183] width 260 height 19
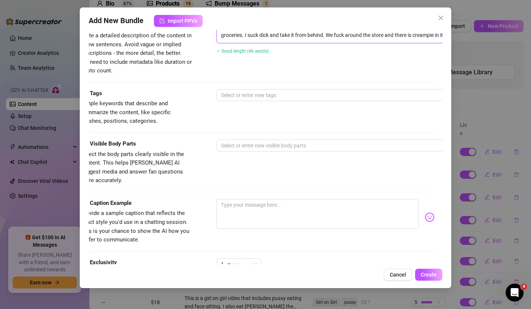
scroll to position [315, 0]
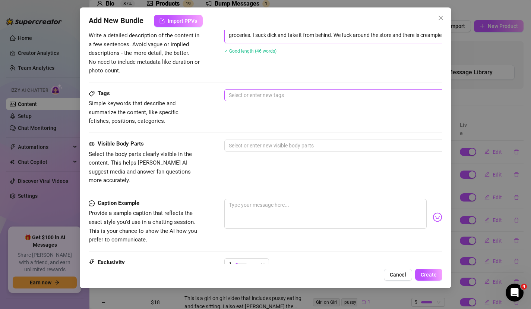
click at [245, 96] on div at bounding box center [351, 95] width 250 height 10
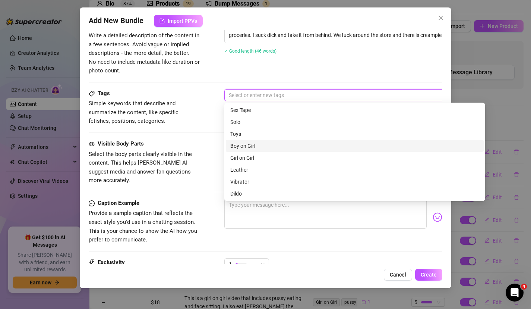
click at [259, 145] on div "Boy on Girl" at bounding box center [354, 146] width 249 height 8
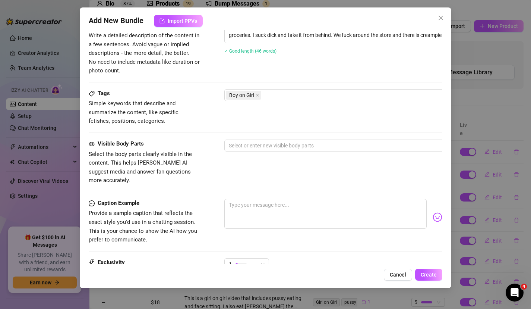
click at [214, 138] on div "Tags Simple keywords that describe and summarize the content, like specific fet…" at bounding box center [266, 114] width 354 height 50
click at [245, 146] on div at bounding box center [351, 145] width 250 height 10
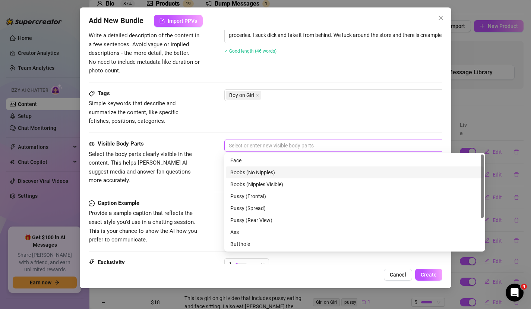
scroll to position [48, 0]
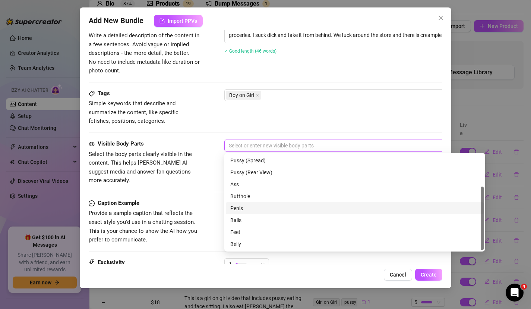
click at [243, 208] on div "Penis" at bounding box center [354, 208] width 249 height 8
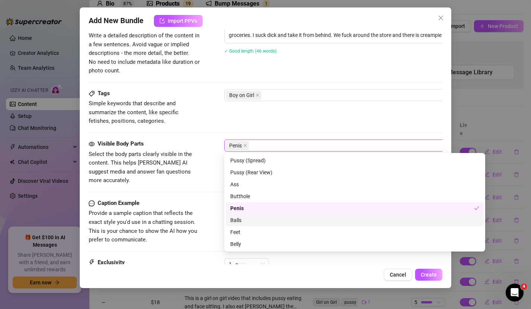
click at [248, 218] on div "Balls" at bounding box center [354, 220] width 249 height 8
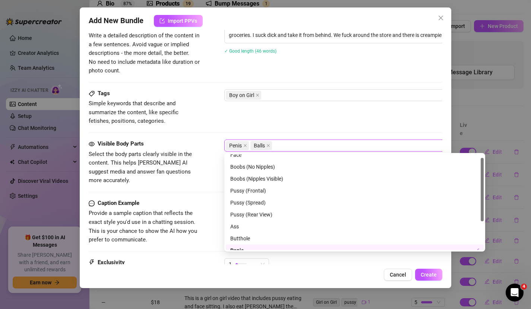
scroll to position [0, 0]
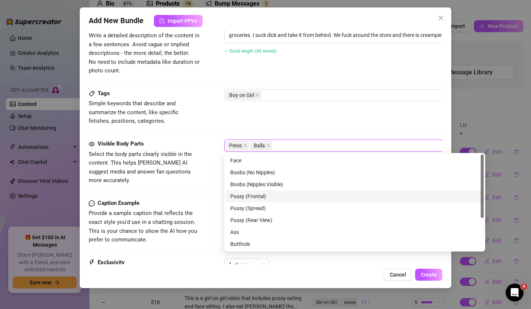
click at [249, 192] on div "Pussy (Frontal)" at bounding box center [354, 196] width 249 height 8
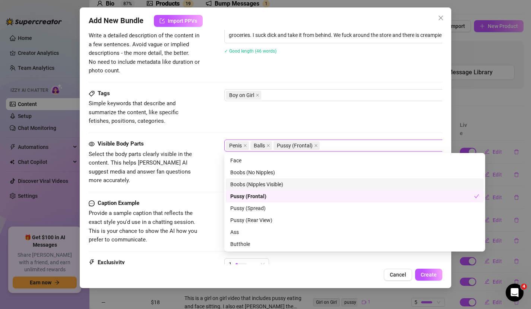
click at [258, 183] on div "Boobs (Nipples Visible)" at bounding box center [354, 184] width 249 height 8
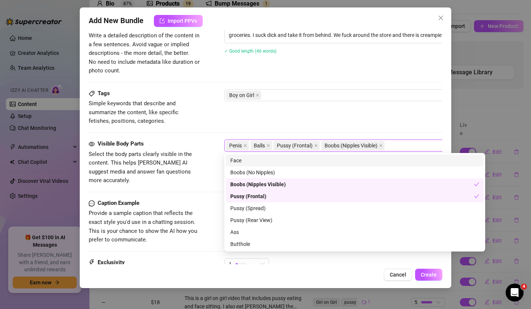
click at [255, 163] on div "Face" at bounding box center [354, 160] width 249 height 8
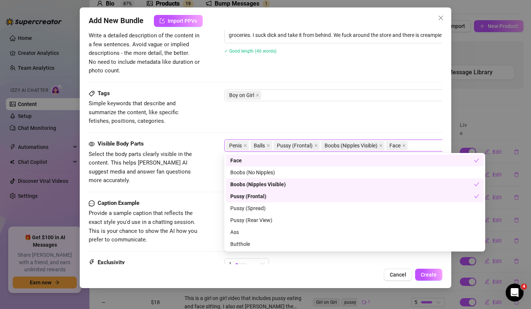
click at [211, 166] on div "Visible Body Parts Select the body parts clearly visible in the content. This h…" at bounding box center [266, 161] width 354 height 45
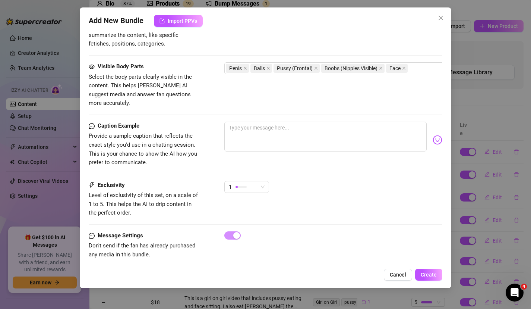
scroll to position [391, 0]
click at [255, 129] on textarea at bounding box center [325, 137] width 203 height 30
click at [248, 183] on div "1" at bounding box center [243, 187] width 29 height 11
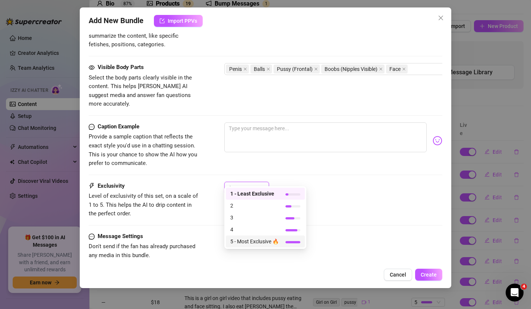
click at [243, 239] on span "5 - Most Exclusive 🔥" at bounding box center [254, 241] width 48 height 8
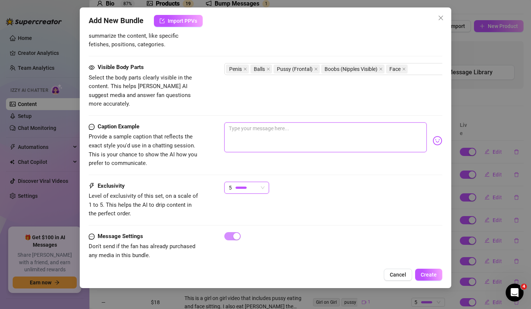
click at [251, 129] on textarea at bounding box center [325, 137] width 203 height 30
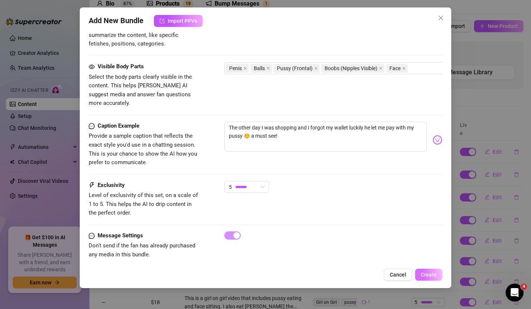
click at [435, 277] on span "Create" at bounding box center [429, 274] width 16 height 6
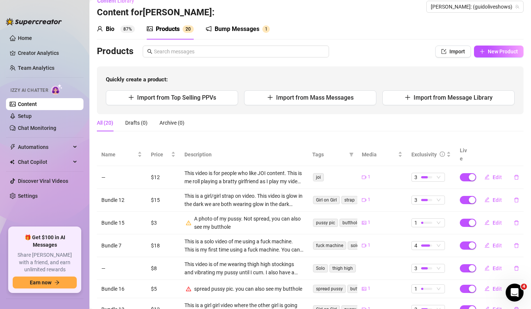
scroll to position [0, 0]
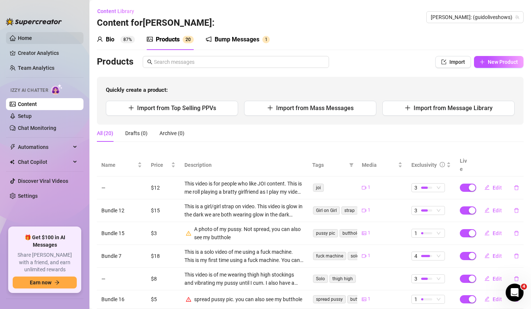
click at [18, 37] on link "Home" at bounding box center [25, 38] width 14 height 6
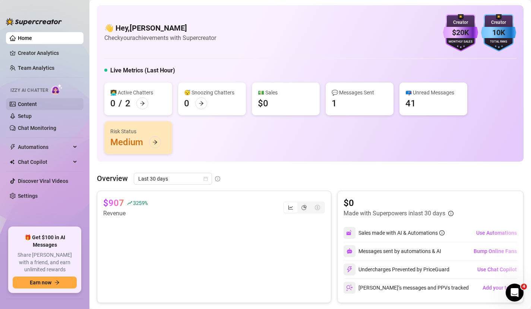
click at [27, 107] on link "Content" at bounding box center [27, 104] width 19 height 6
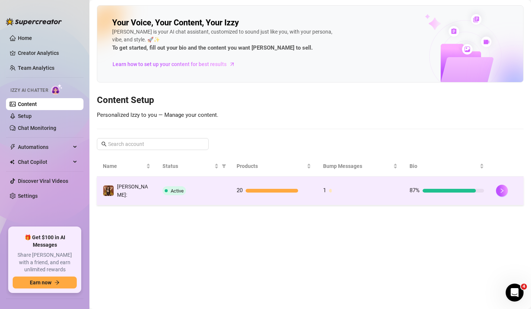
click at [280, 186] on div "20" at bounding box center [274, 190] width 75 height 9
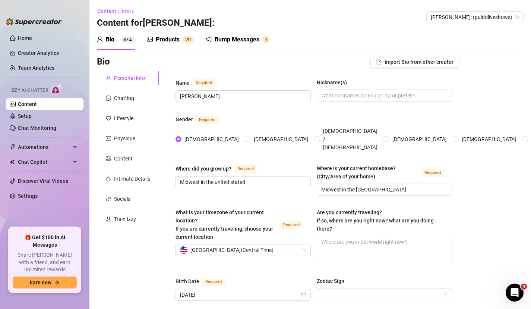
click at [245, 36] on div "Bump Messages" at bounding box center [237, 39] width 45 height 9
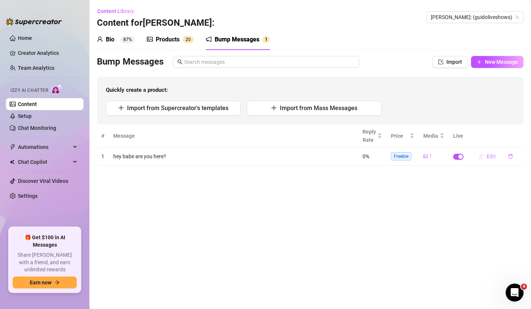
click at [488, 155] on span "Edit" at bounding box center [491, 156] width 9 height 6
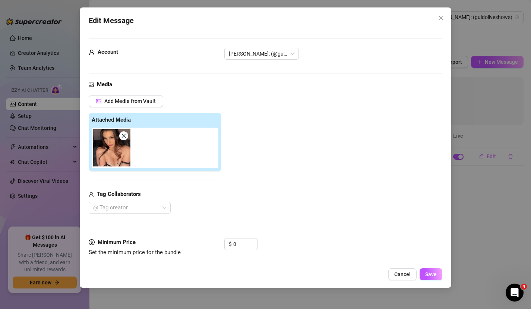
scroll to position [57, 0]
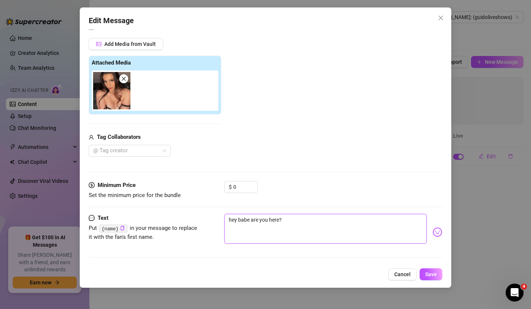
click at [239, 219] on textarea "hey babe are you here?" at bounding box center [325, 229] width 203 height 30
click at [240, 218] on textarea "babe are you here?" at bounding box center [325, 229] width 203 height 30
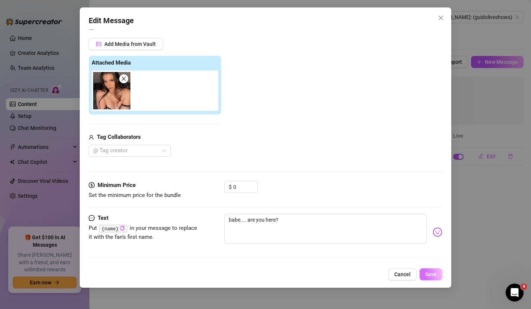
click at [431, 270] on button "Save" at bounding box center [431, 274] width 23 height 12
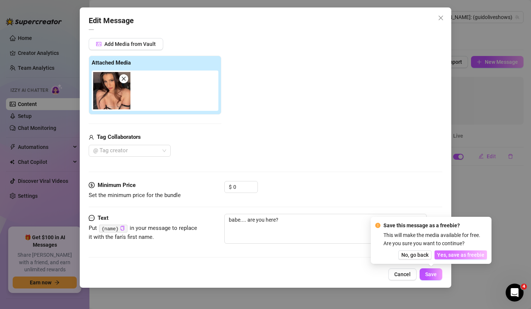
click at [445, 254] on span "Yes, save as freebie" at bounding box center [460, 255] width 47 height 6
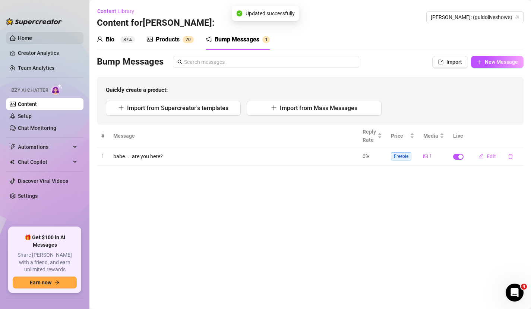
click at [22, 40] on link "Home" at bounding box center [25, 38] width 14 height 6
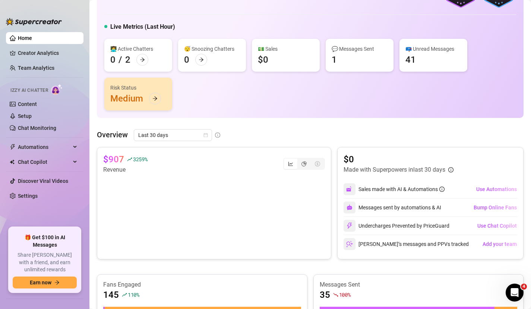
scroll to position [46, 0]
